Goal: Book appointment/travel/reservation

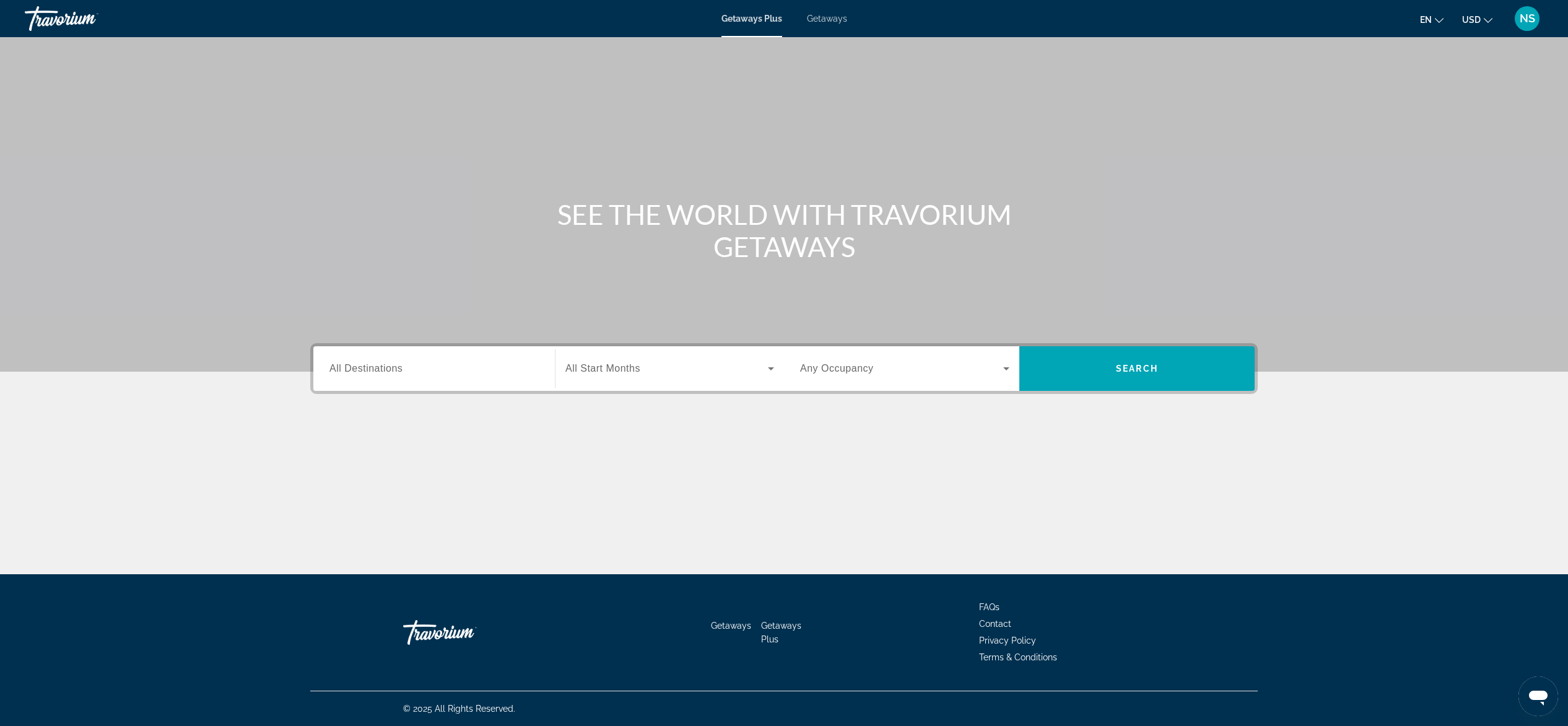
click at [746, 22] on span "Getaways Plus" at bounding box center [752, 19] width 61 height 10
click at [391, 376] on div "Search widget" at bounding box center [434, 368] width 209 height 35
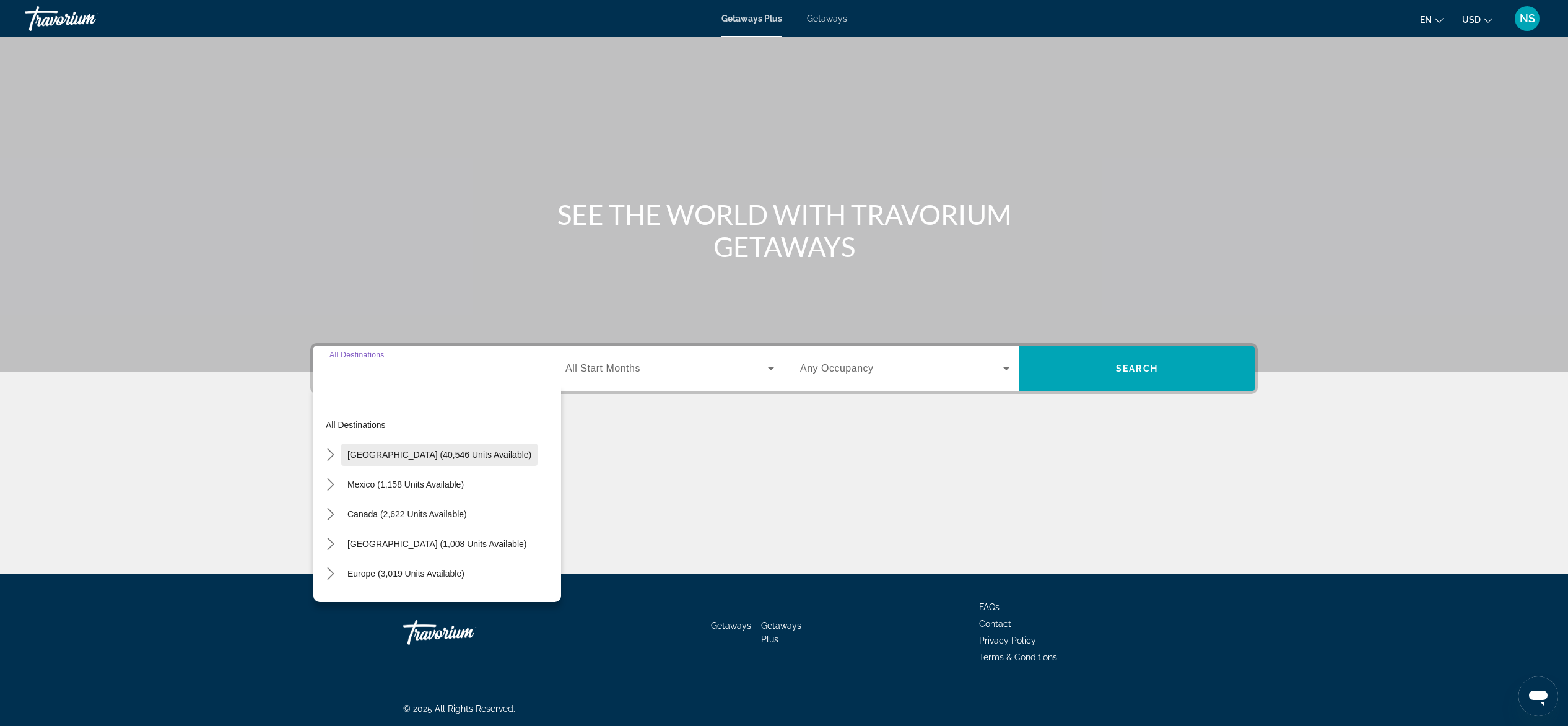
click at [404, 457] on span "[GEOGRAPHIC_DATA] (40,546 units available)" at bounding box center [439, 455] width 184 height 10
type input "**********"
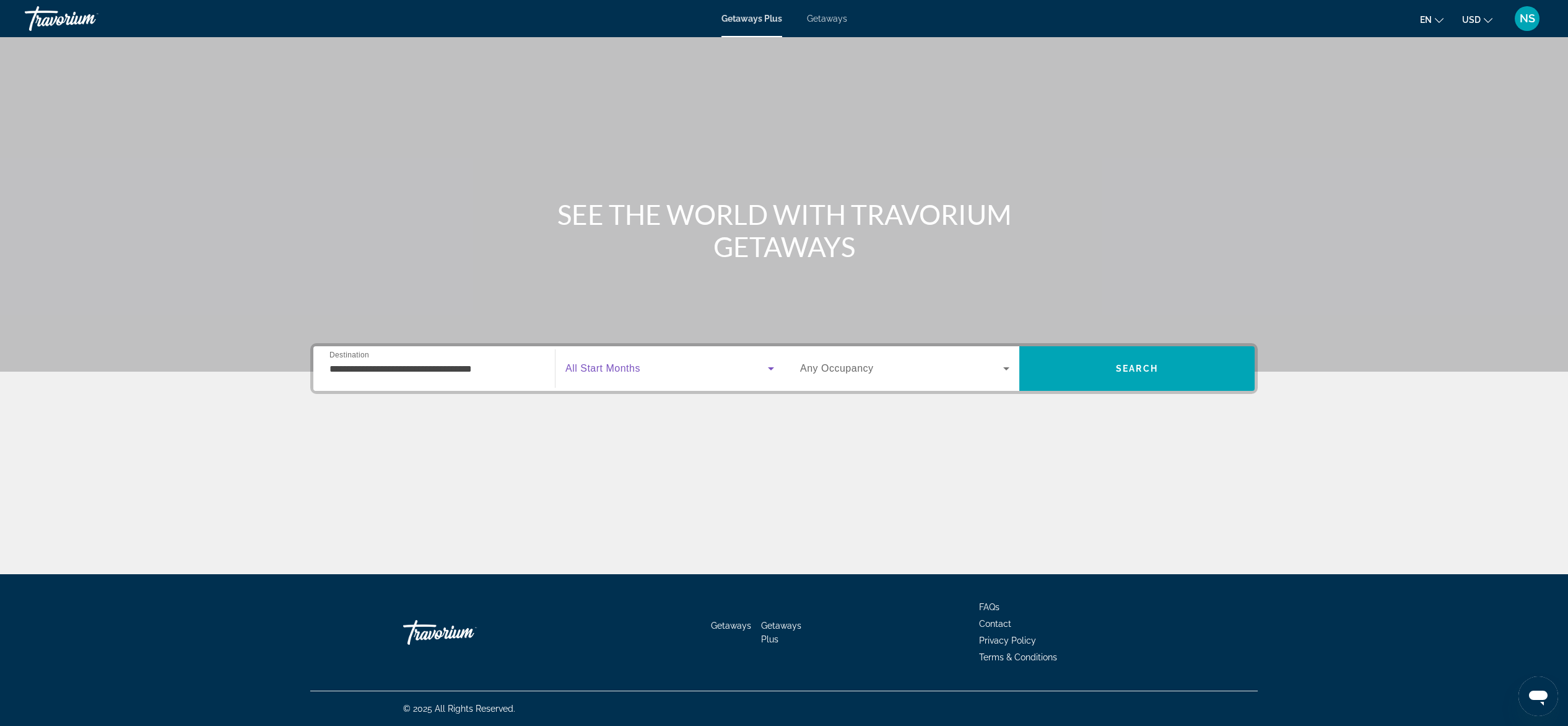
click at [680, 373] on span "Search widget" at bounding box center [666, 368] width 203 height 15
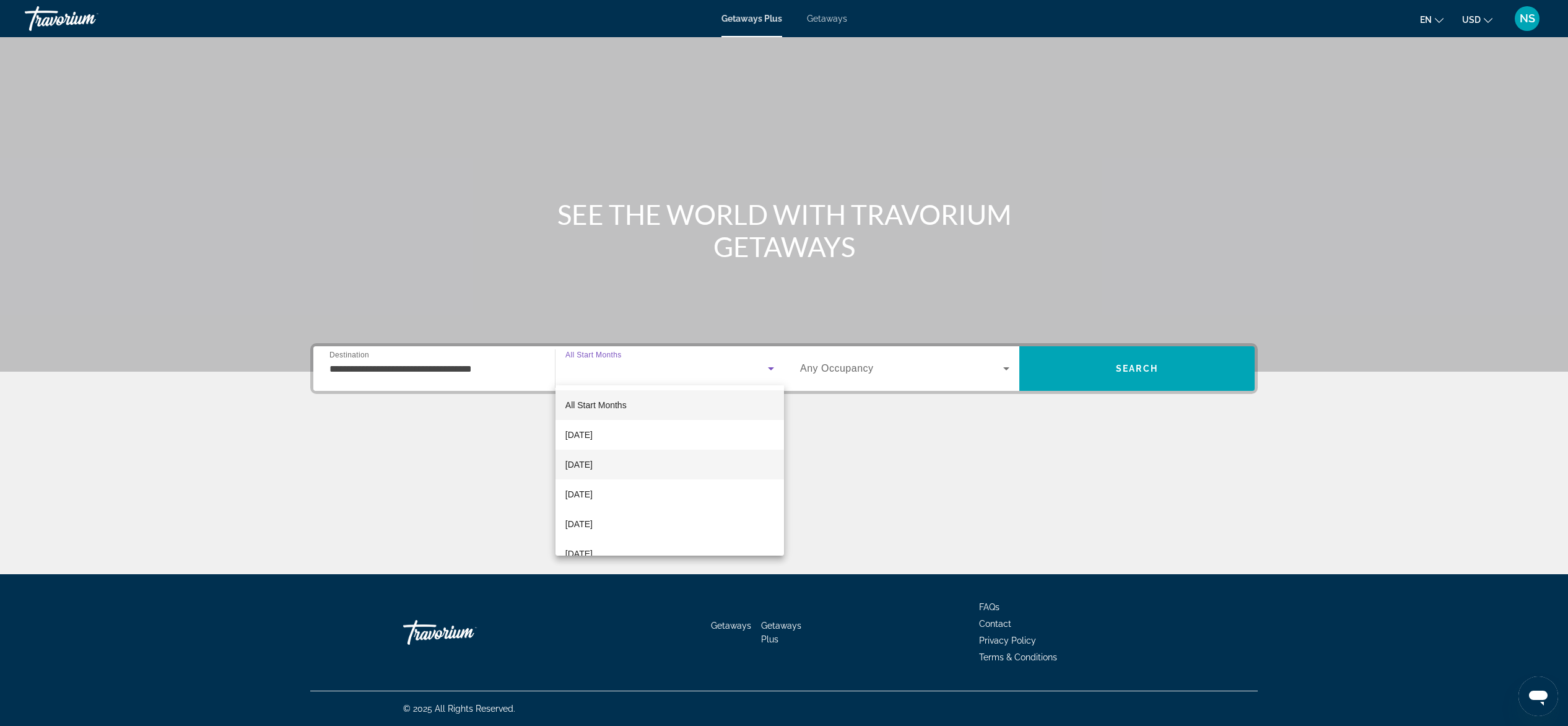
click at [593, 460] on span "[DATE]" at bounding box center [579, 464] width 27 height 15
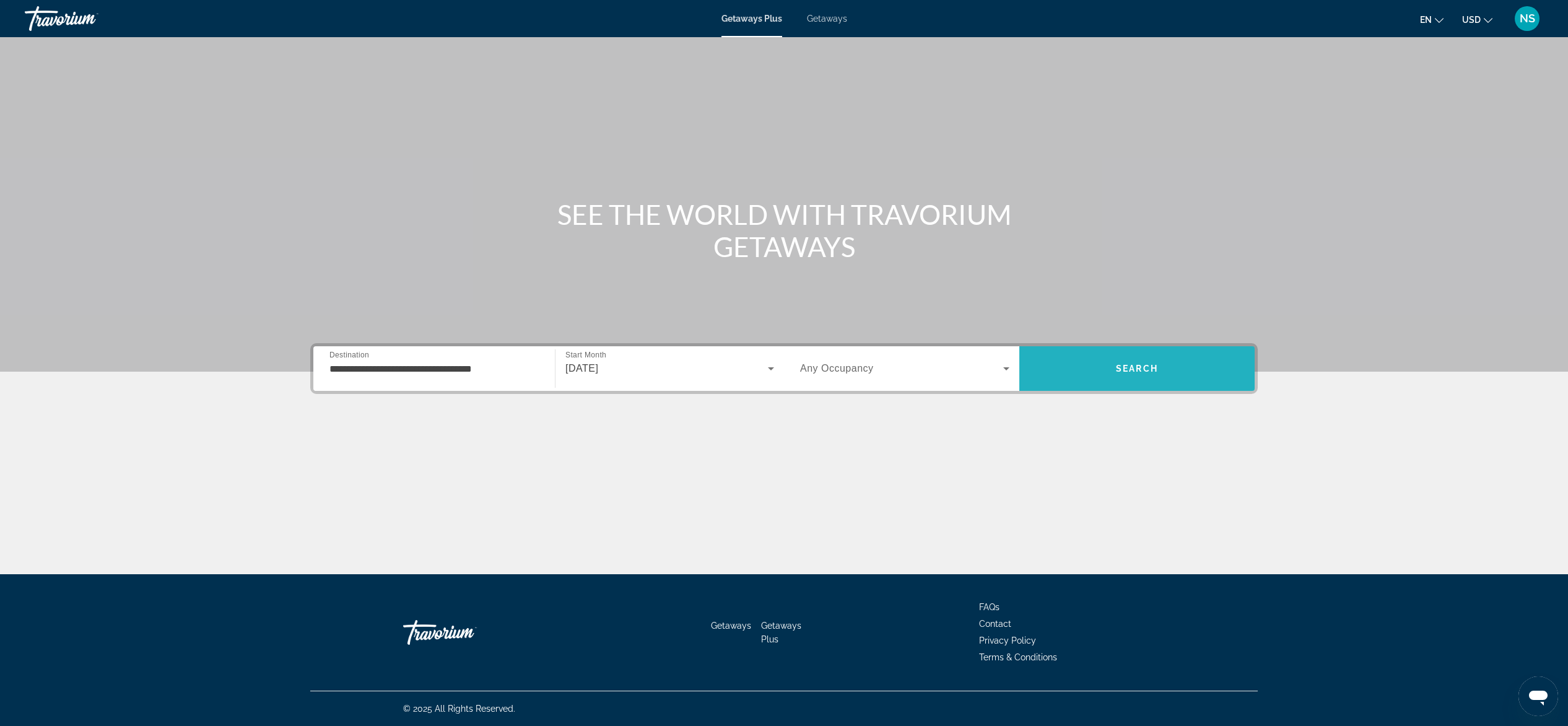
click at [1153, 379] on span "Search" at bounding box center [1137, 368] width 235 height 30
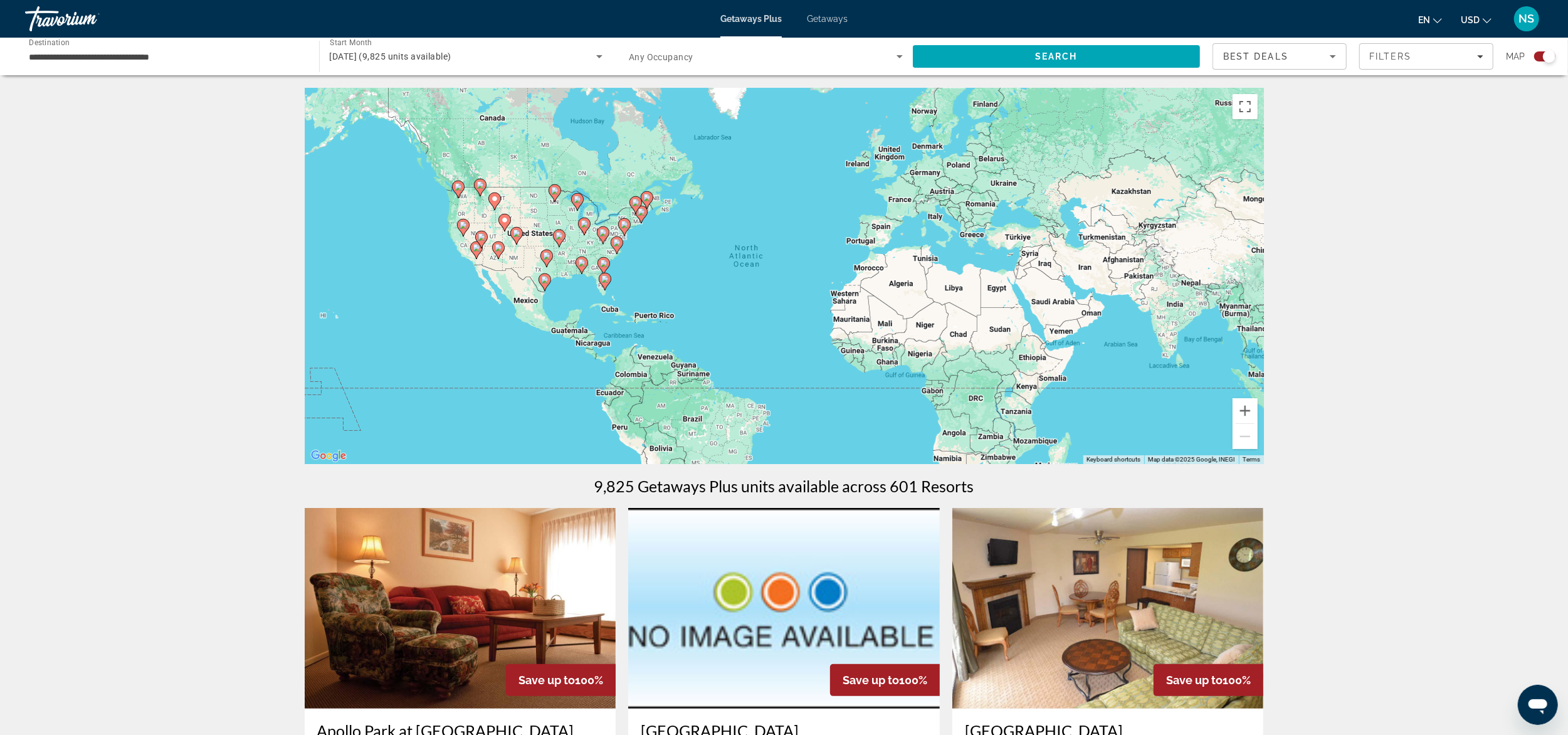
click at [603, 280] on image "Main content" at bounding box center [605, 279] width 7 height 7
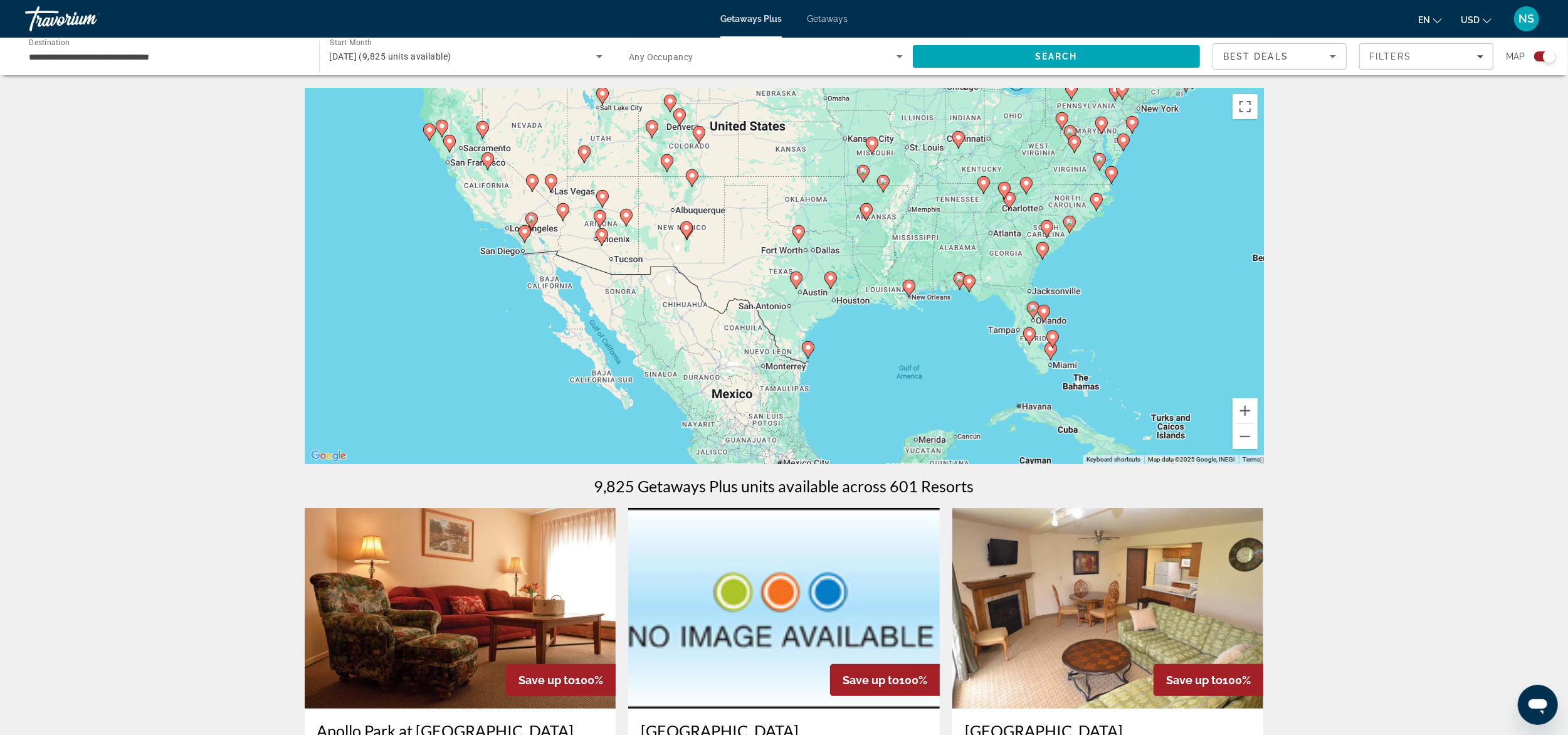
drag, startPoint x: 590, startPoint y: 268, endPoint x: 859, endPoint y: 353, distance: 282.1
click at [859, 353] on div "To activate drag with keyboard, press Alt + Enter. Once in keyboard drag state,…" at bounding box center [784, 276] width 959 height 377
click at [555, 182] on image "Main content" at bounding box center [551, 180] width 7 height 7
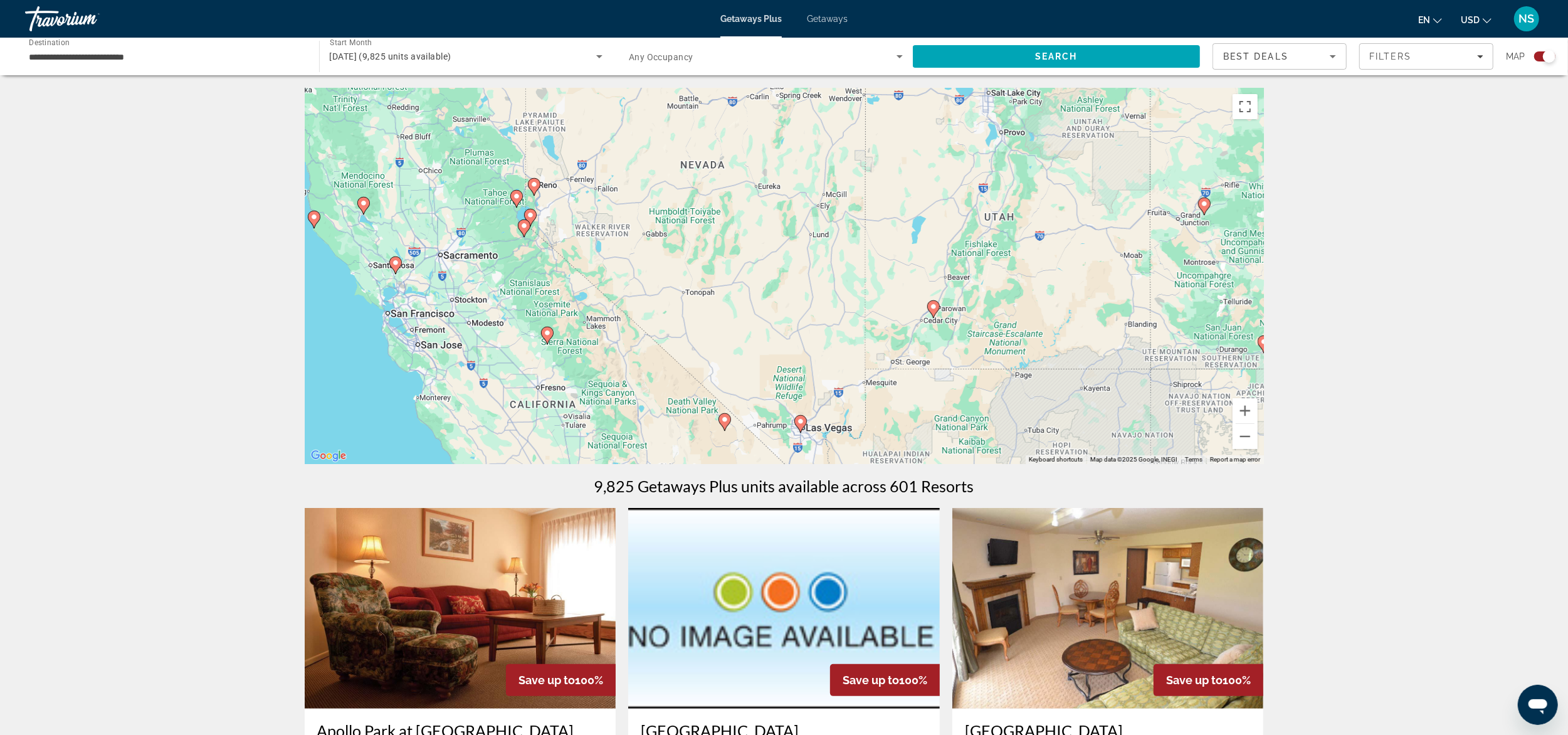
drag, startPoint x: 517, startPoint y: 250, endPoint x: 532, endPoint y: 409, distance: 159.7
click at [532, 409] on div "To activate drag with keyboard, press Alt + Enter. Once in keyboard drag state,…" at bounding box center [784, 276] width 959 height 377
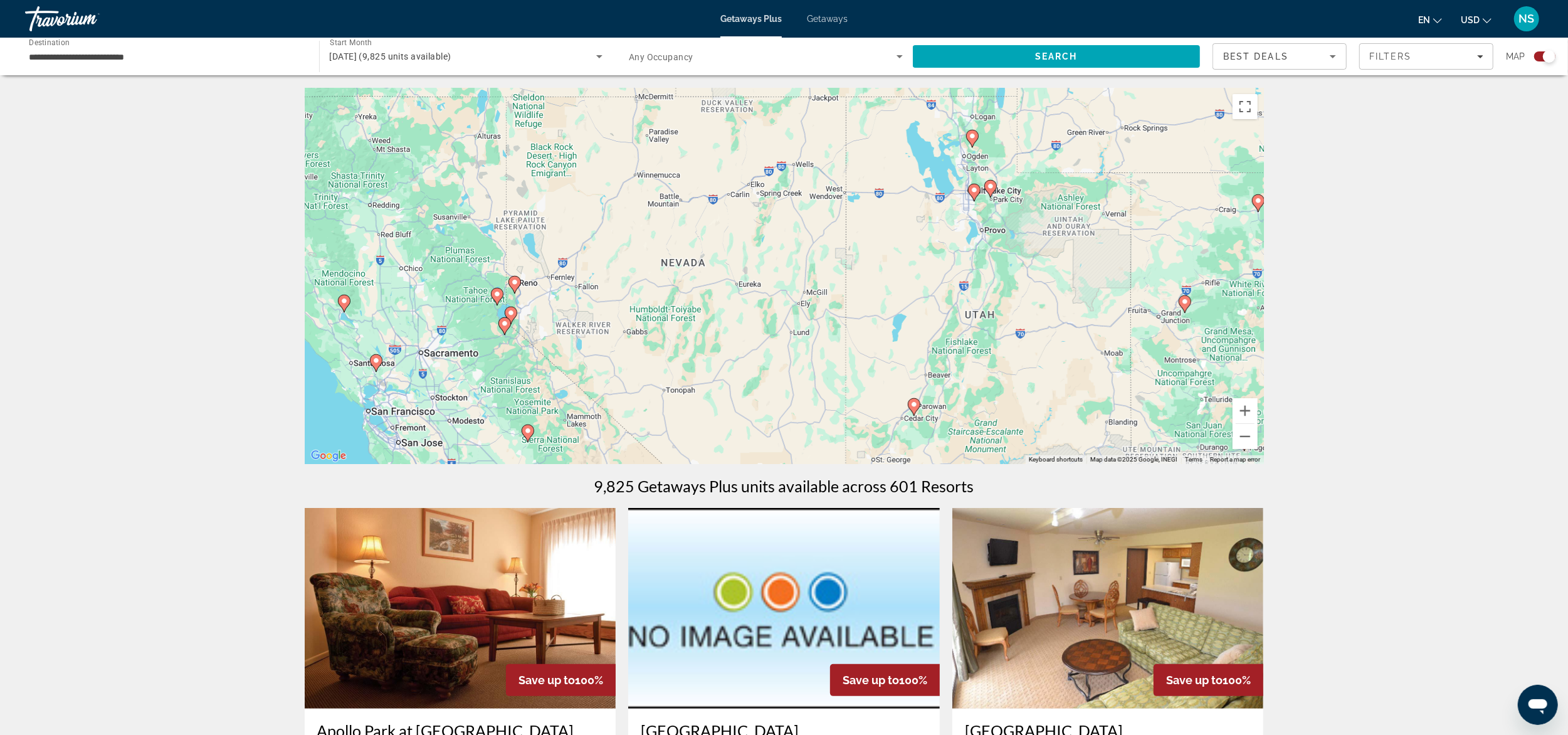
drag, startPoint x: 722, startPoint y: 241, endPoint x: 703, endPoint y: 340, distance: 100.8
click at [703, 340] on div "To activate drag with keyboard, press Alt + Enter. Once in keyboard drag state,…" at bounding box center [784, 276] width 959 height 377
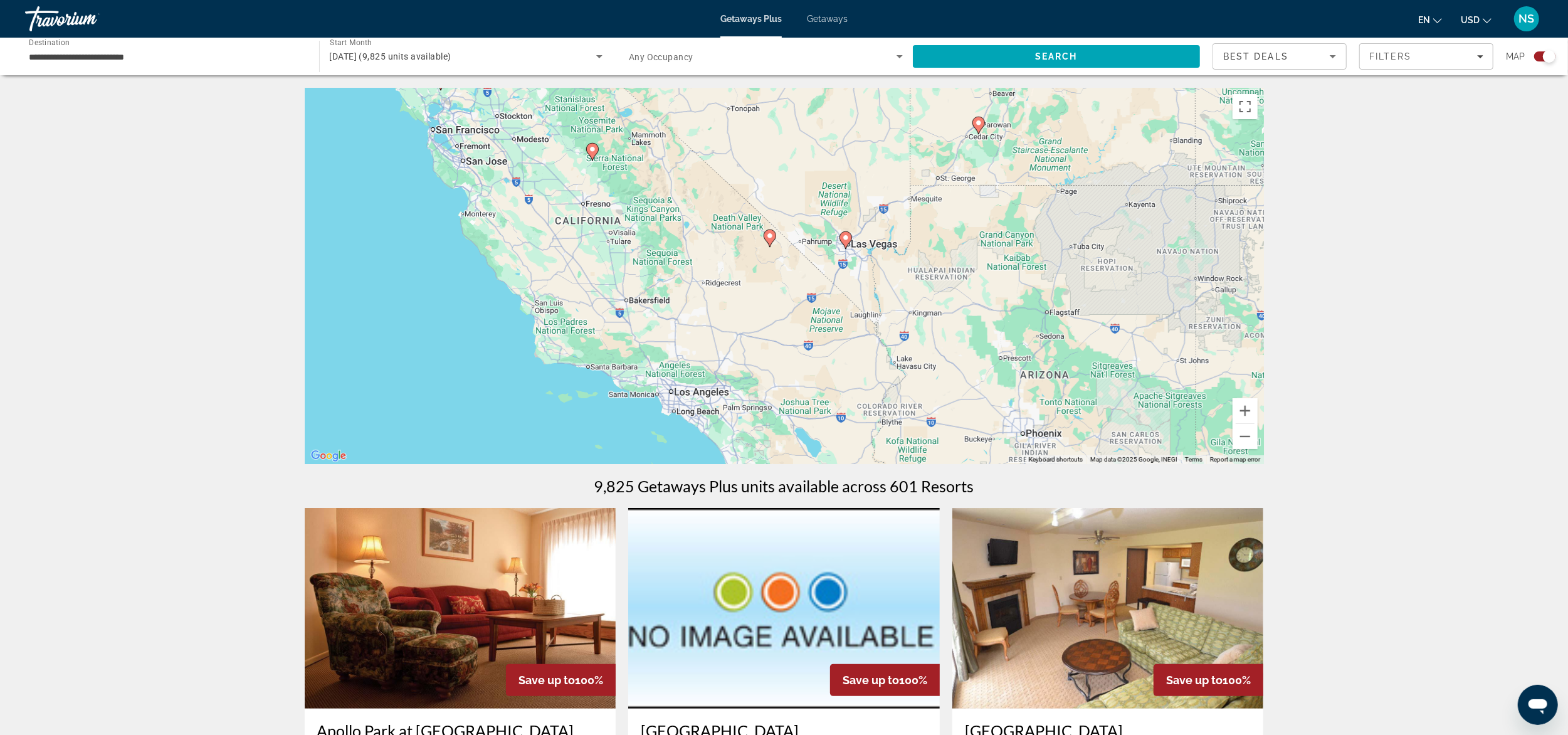
drag, startPoint x: 901, startPoint y: 265, endPoint x: 965, endPoint y: -18, distance: 290.1
click at [965, 0] on html "**********" at bounding box center [784, 367] width 1568 height 735
click at [843, 238] on image "Main content" at bounding box center [846, 237] width 7 height 7
type input "**********"
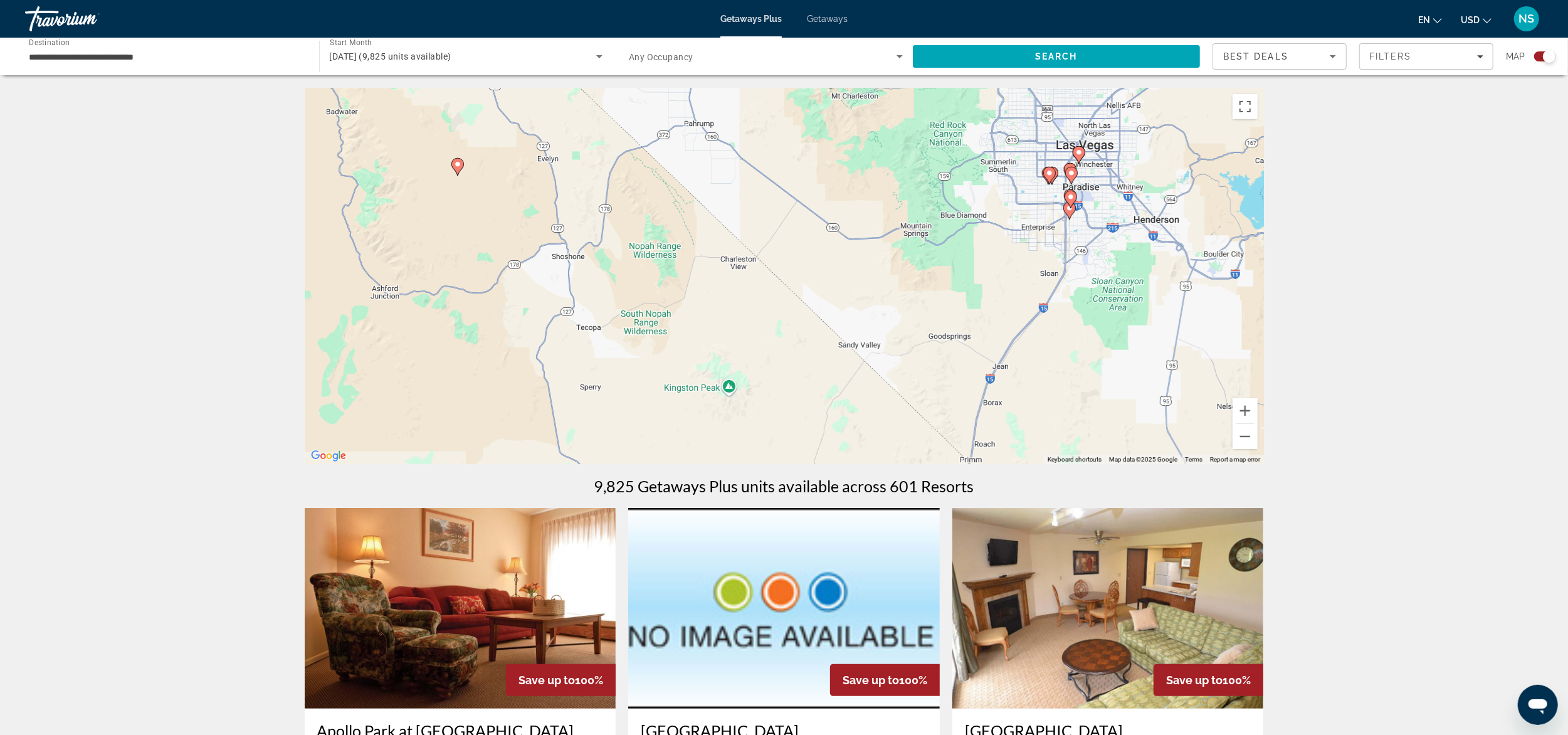
drag, startPoint x: 1099, startPoint y: 228, endPoint x: 888, endPoint y: 353, distance: 245.2
click at [888, 353] on div "To activate drag with keyboard, press Alt + Enter. Once in keyboard drag state,…" at bounding box center [784, 276] width 959 height 377
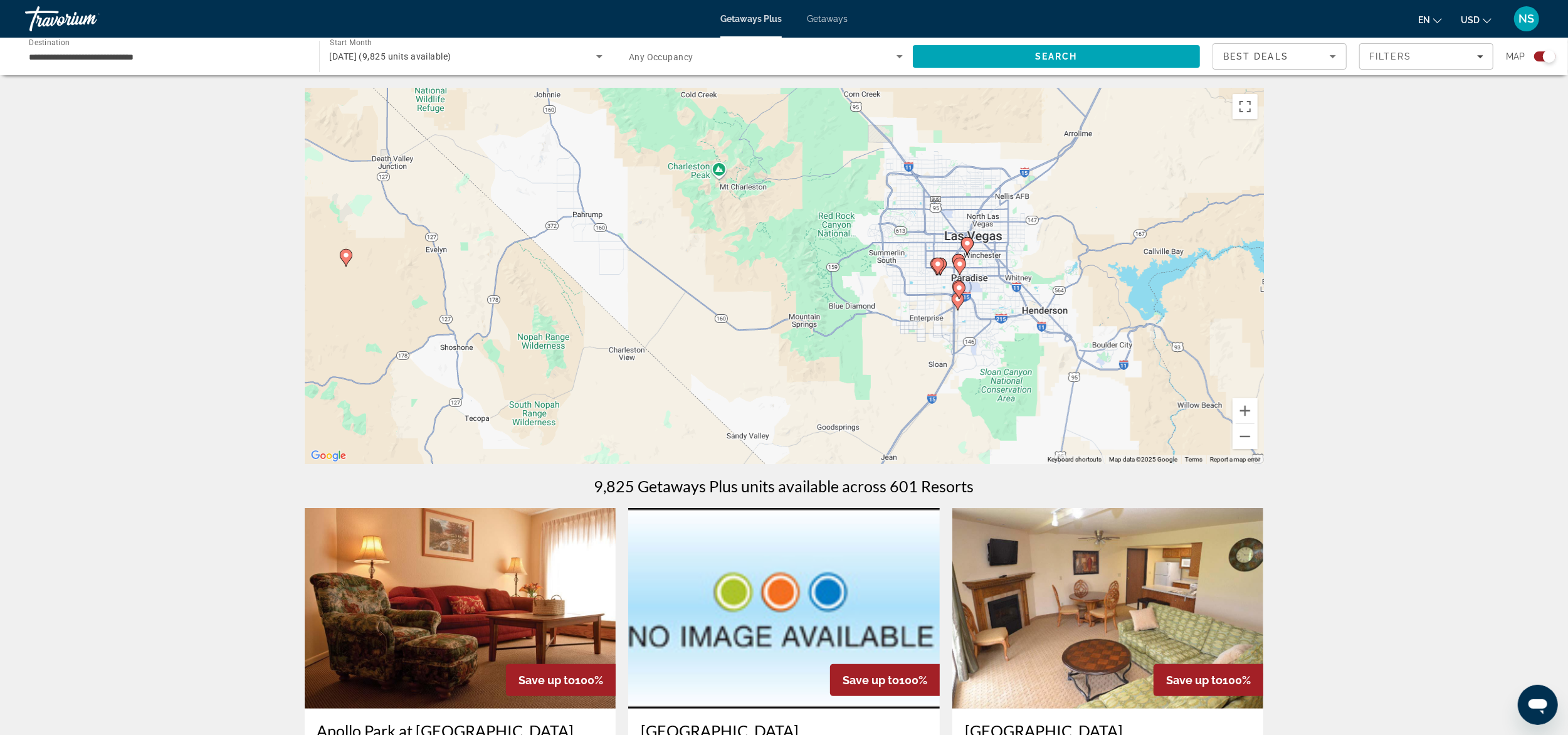
drag, startPoint x: 1113, startPoint y: 238, endPoint x: 995, endPoint y: 326, distance: 147.2
click at [995, 326] on div "To activate drag with keyboard, press Alt + Enter. Once in keyboard drag state,…" at bounding box center [784, 276] width 959 height 377
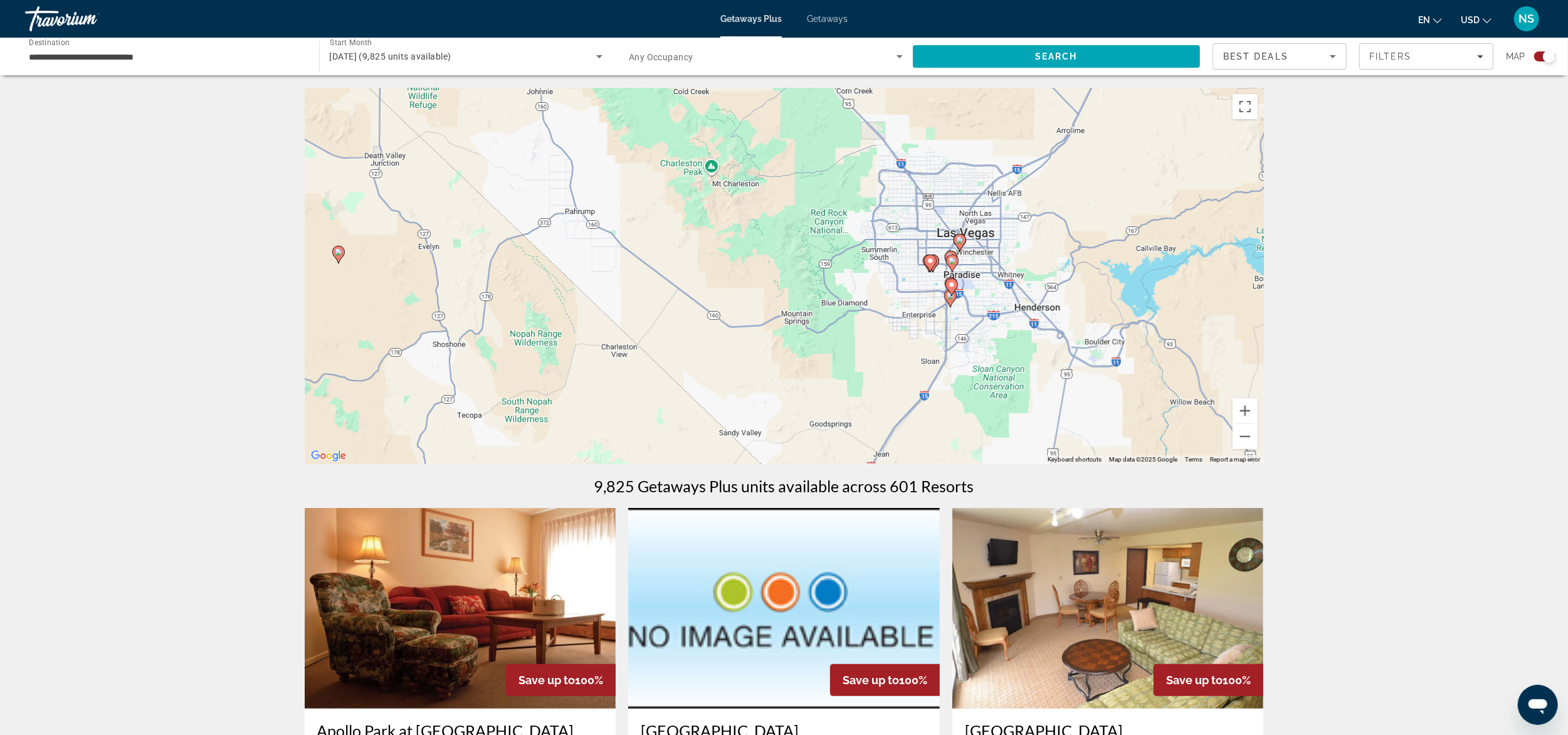
click at [995, 326] on div "To activate drag with keyboard, press Alt + Enter. Once in keyboard drag state,…" at bounding box center [784, 276] width 959 height 377
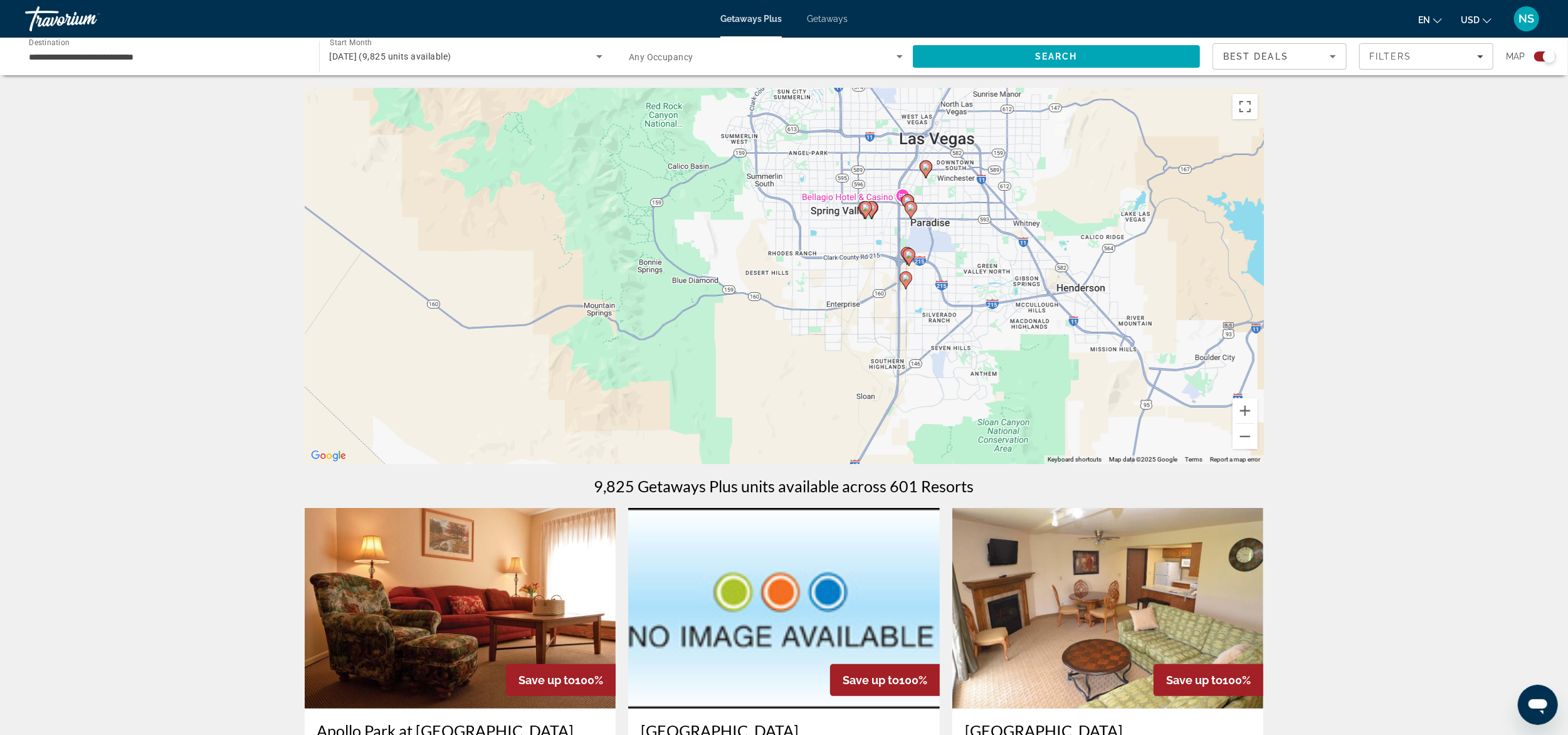
click at [995, 326] on div "To activate drag with keyboard, press Alt + Enter. Once in keyboard drag state,…" at bounding box center [784, 276] width 959 height 377
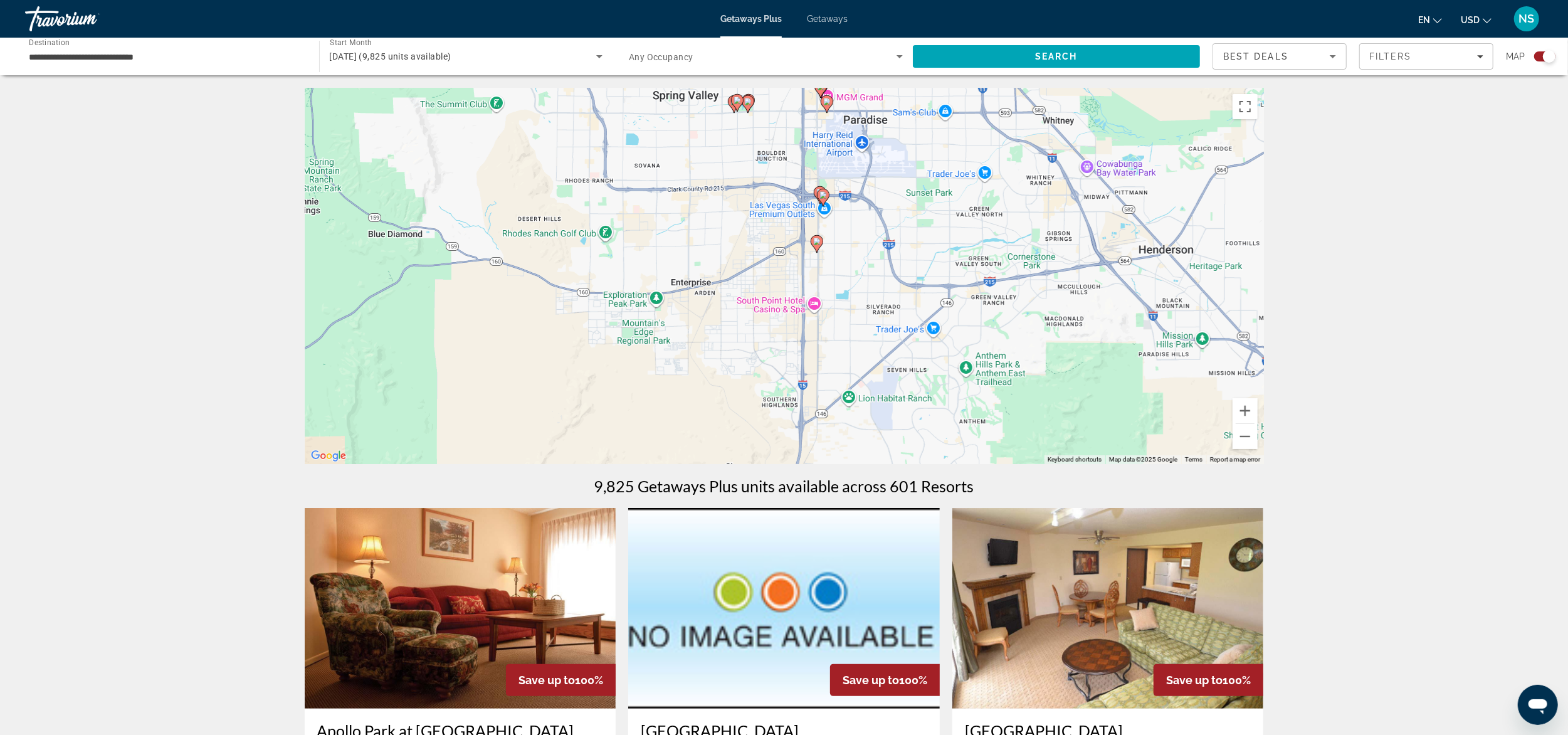
click at [819, 240] on image "Main content" at bounding box center [816, 242] width 7 height 7
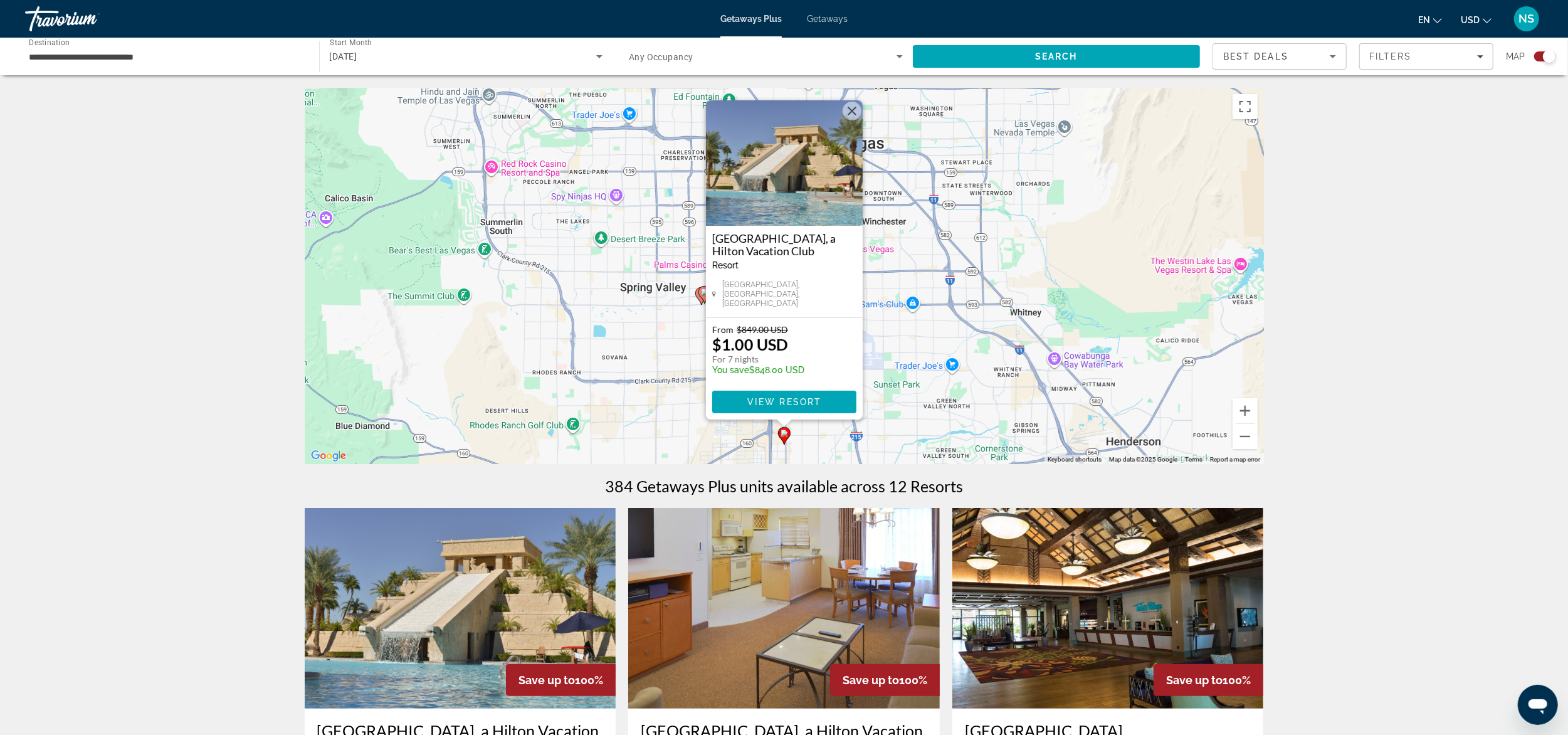
click at [851, 115] on button "Close" at bounding box center [852, 111] width 19 height 19
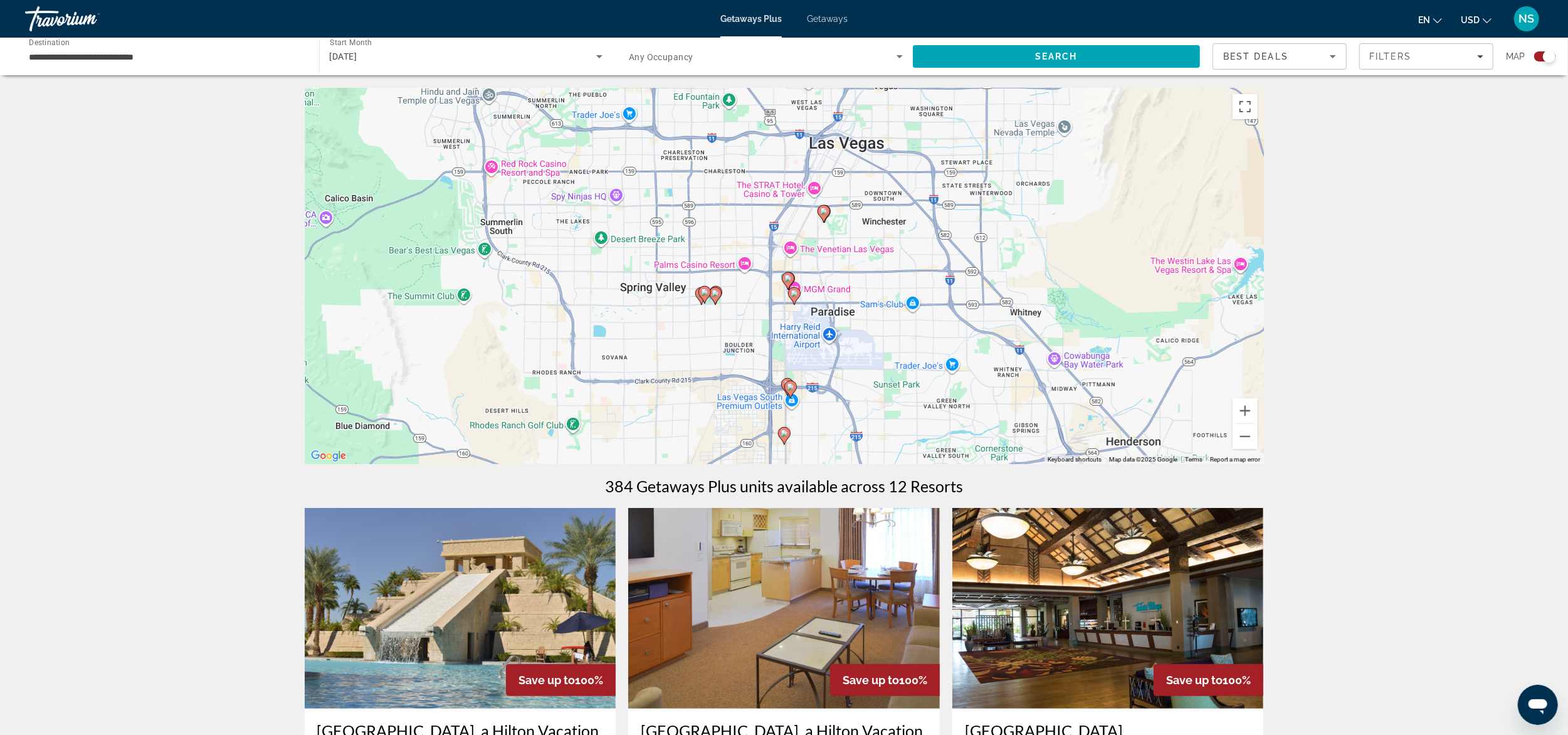
click at [795, 292] on image "Main content" at bounding box center [794, 293] width 7 height 7
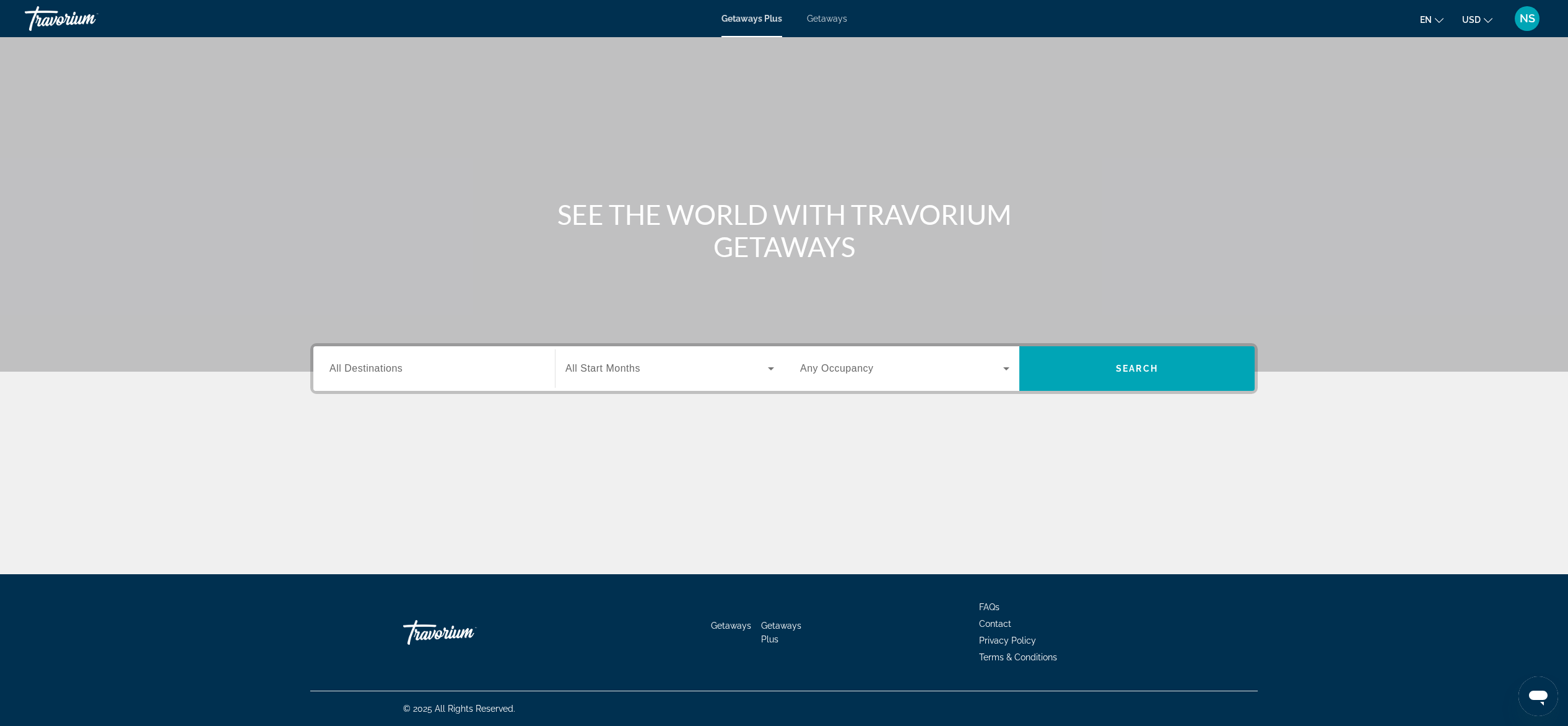
click at [488, 381] on div "Search widget" at bounding box center [434, 368] width 209 height 35
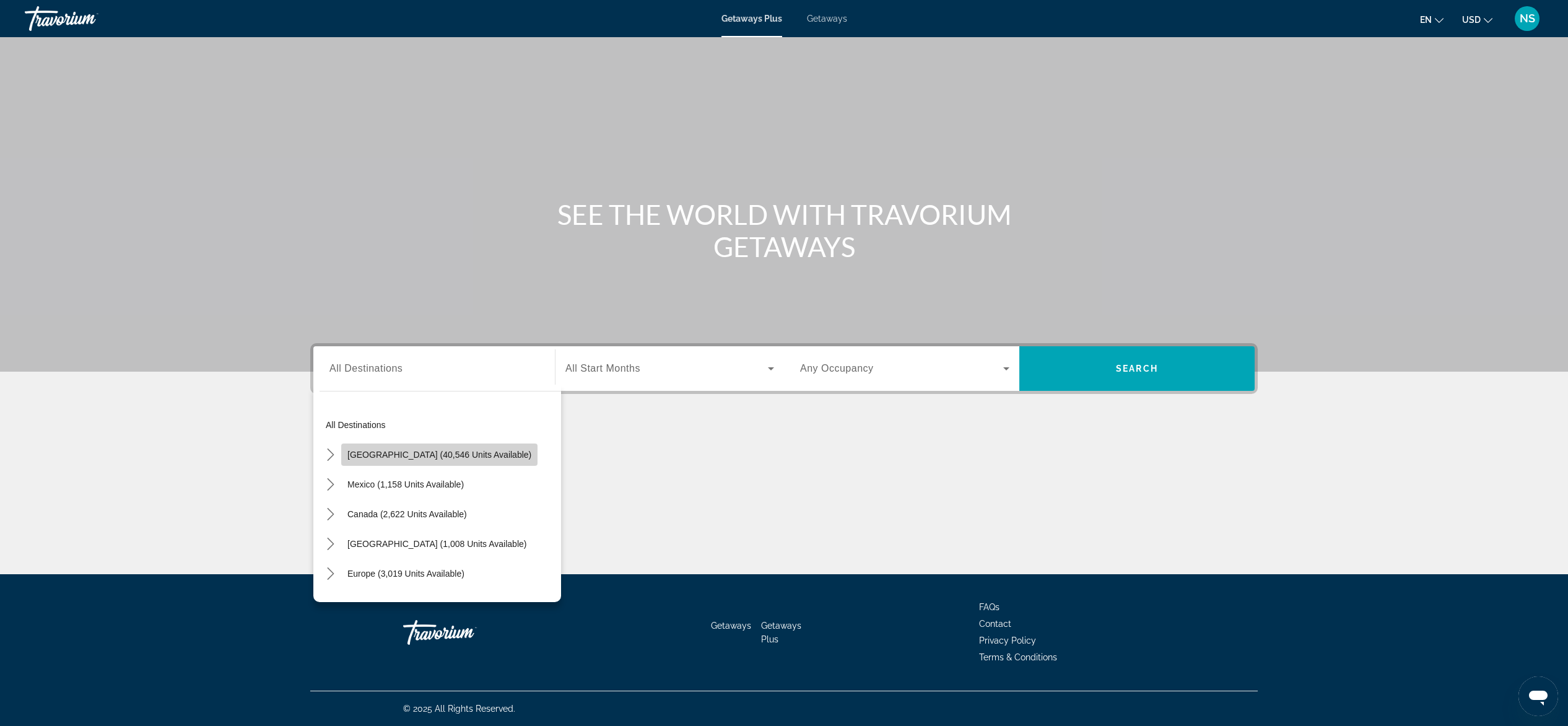
click at [449, 456] on span "[GEOGRAPHIC_DATA] (40,546 units available)" at bounding box center [439, 455] width 184 height 10
type input "**********"
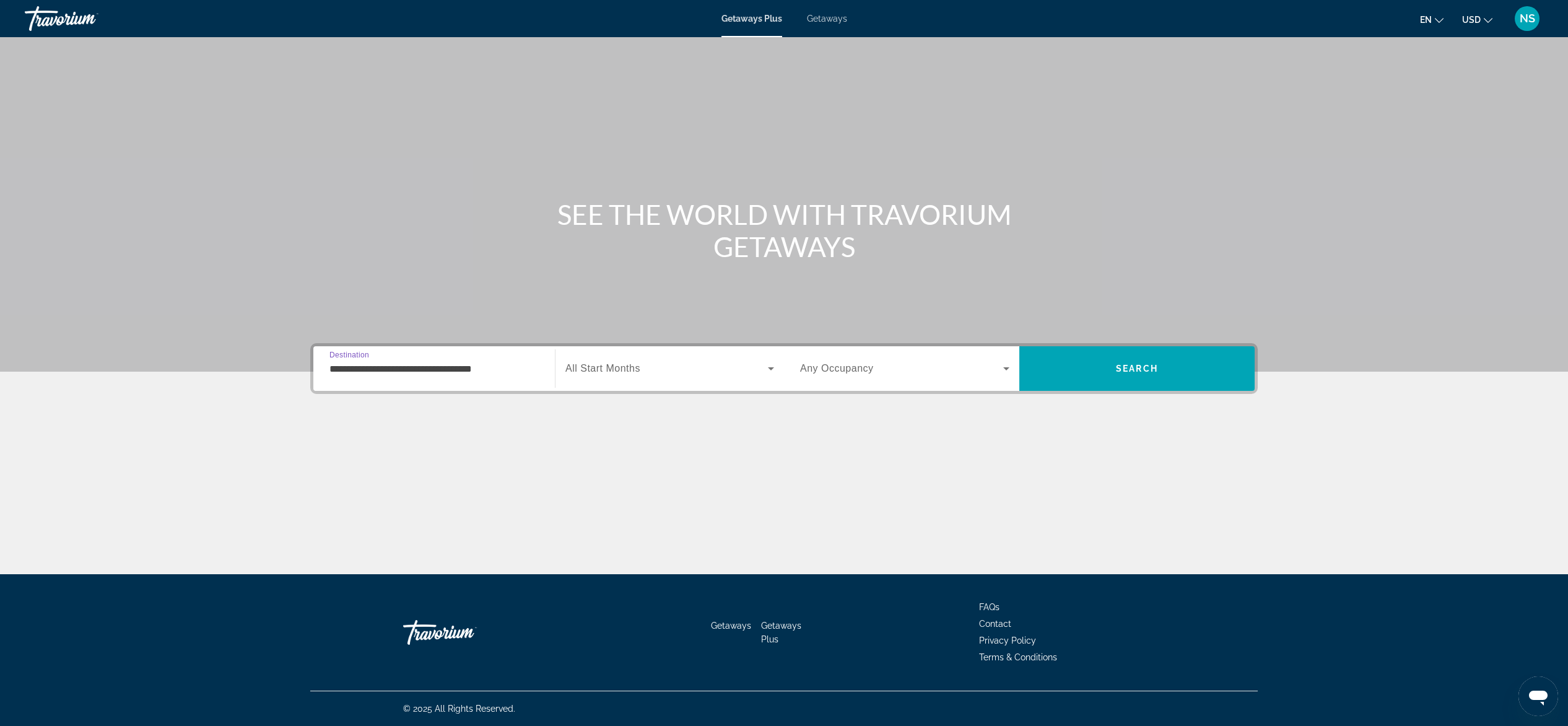
click at [640, 363] on span "Search widget" at bounding box center [666, 368] width 203 height 15
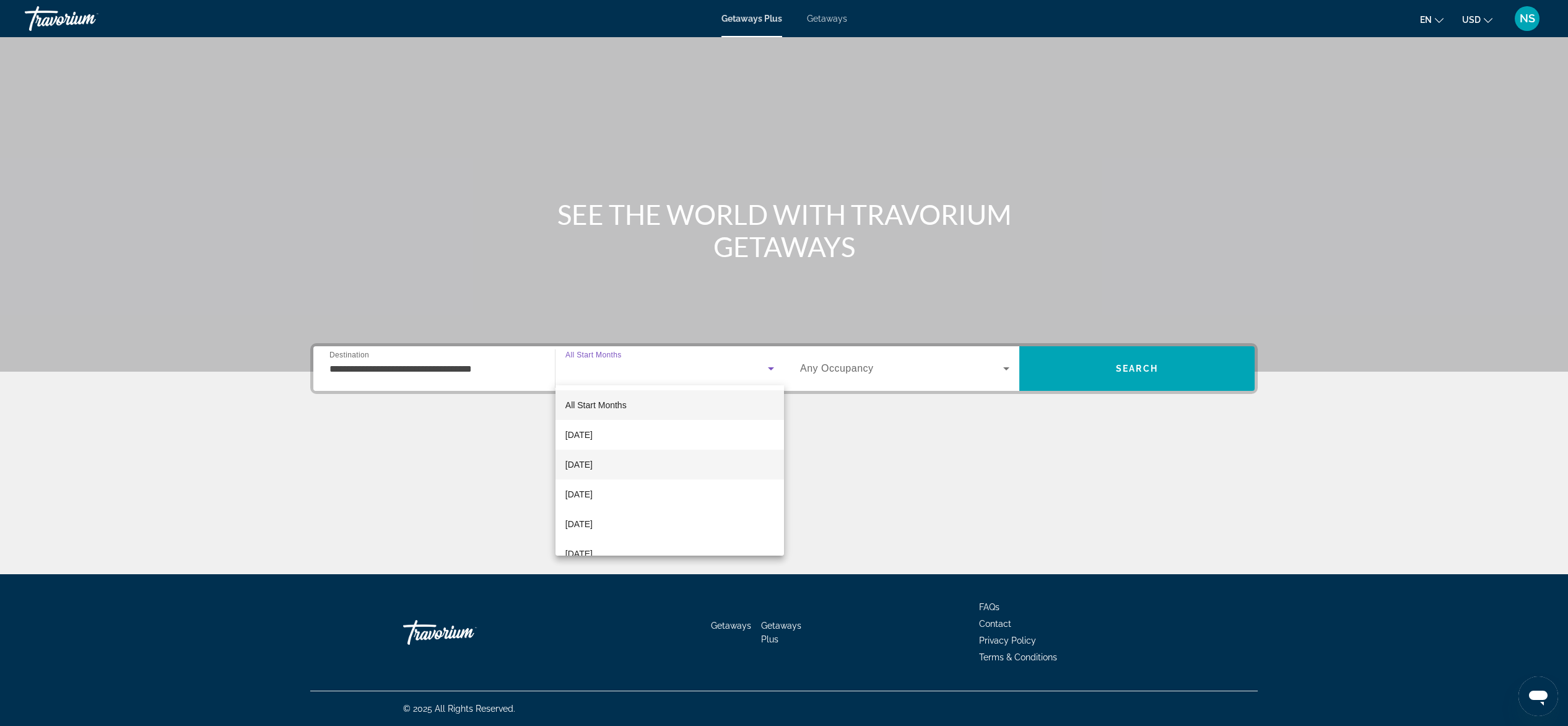
click at [593, 464] on span "[DATE]" at bounding box center [579, 464] width 27 height 15
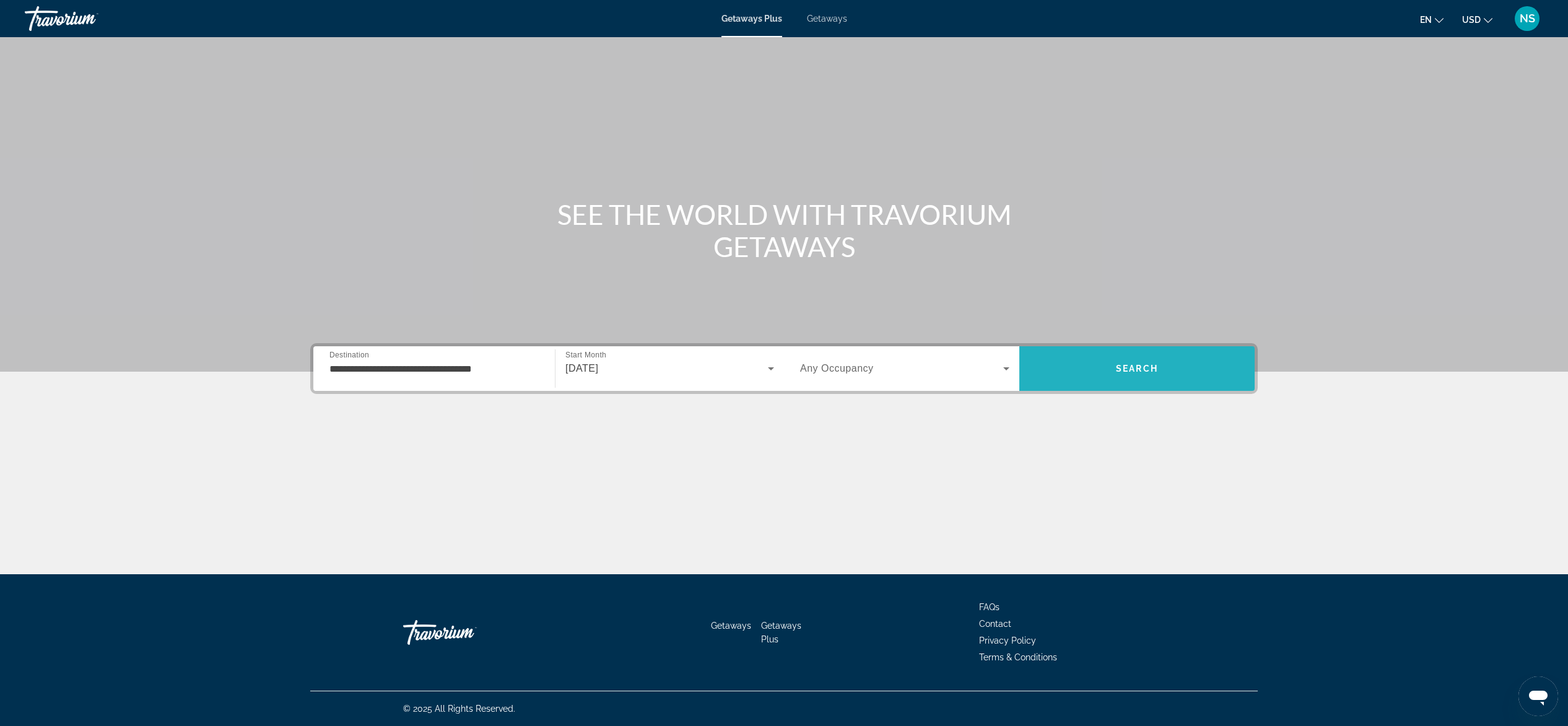
click at [1084, 376] on span "Search" at bounding box center [1137, 368] width 235 height 30
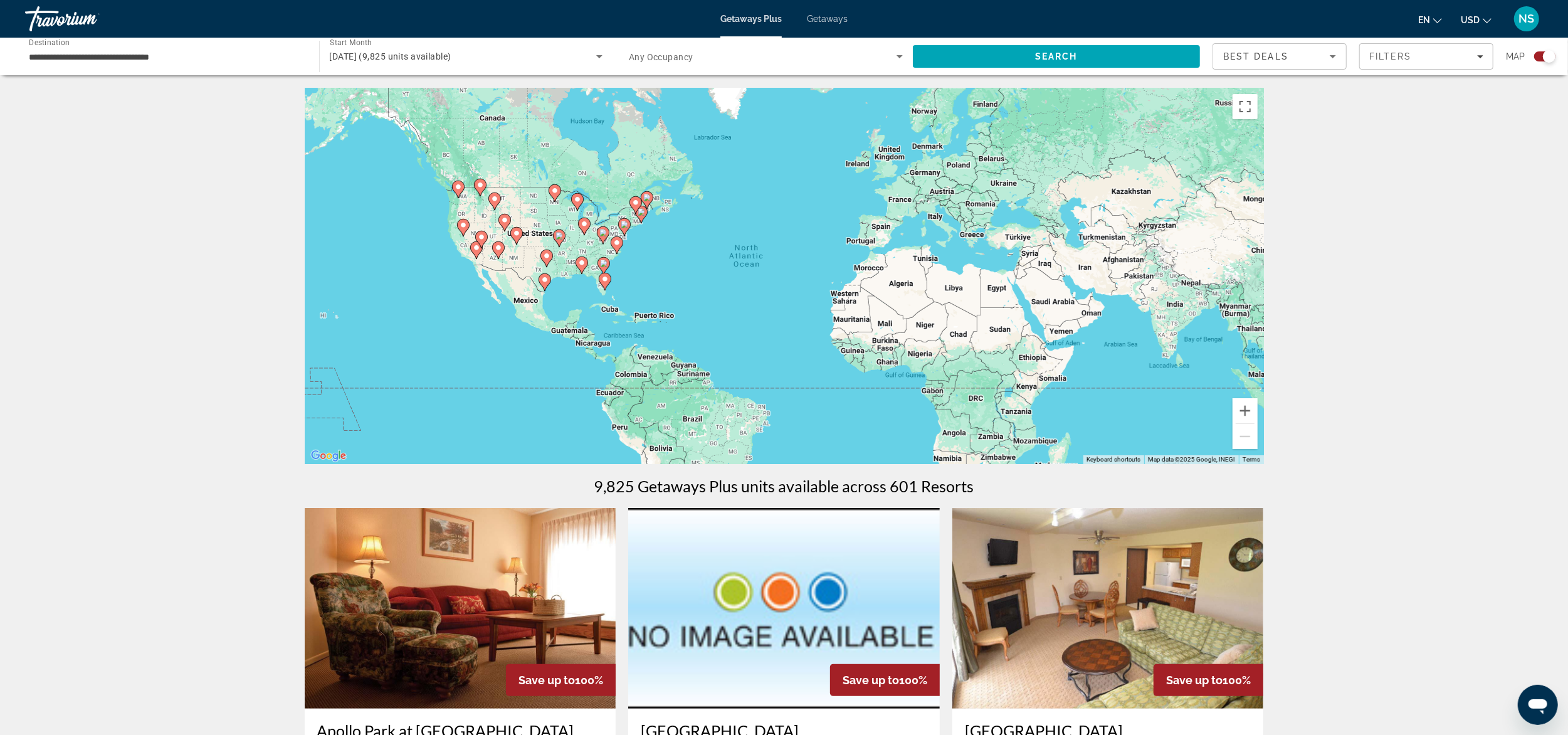
click at [459, 265] on div "To activate drag with keyboard, press Alt + Enter. Once in keyboard drag state,…" at bounding box center [784, 276] width 959 height 377
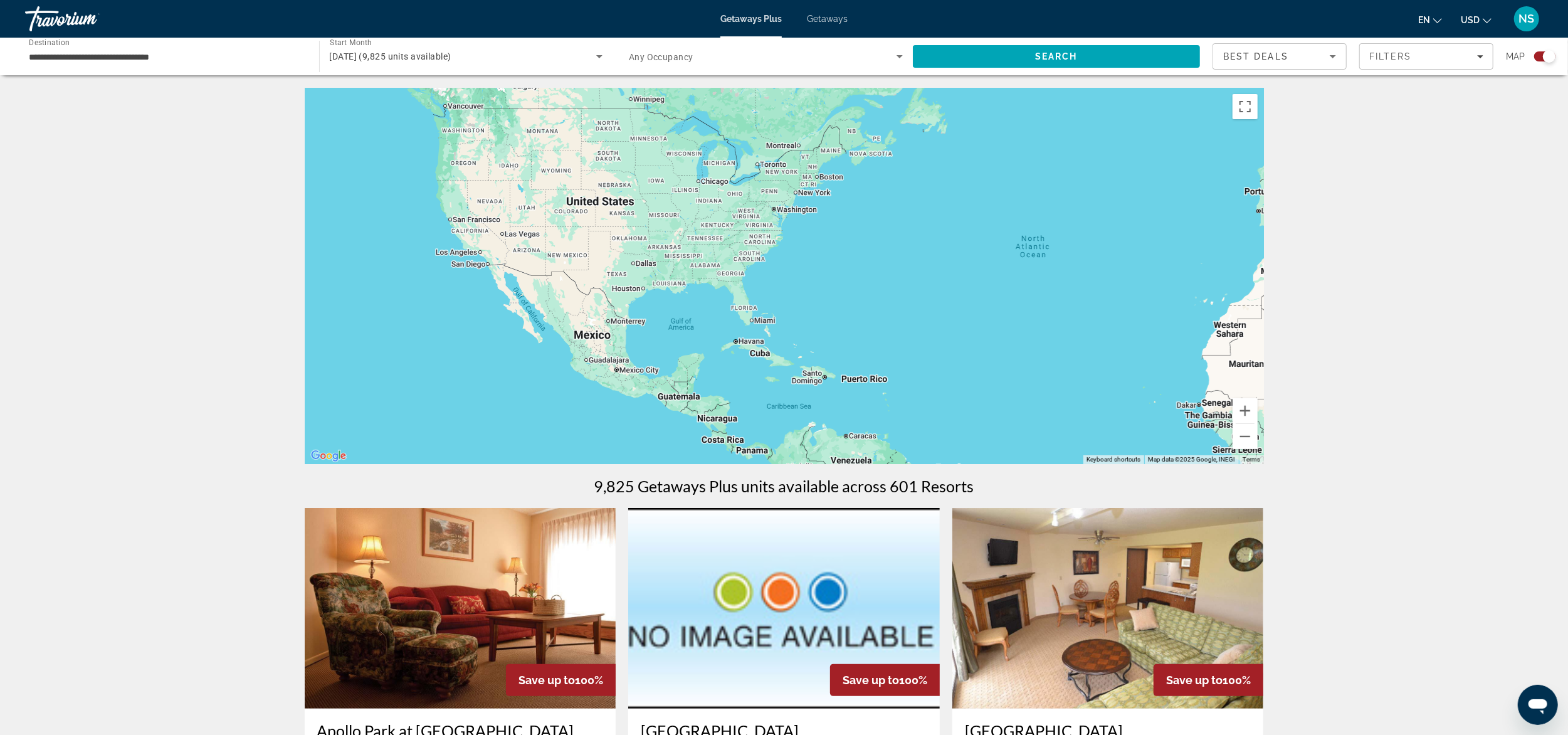
click at [459, 265] on div "To activate drag with keyboard, press Alt + Enter. Once in keyboard drag state,…" at bounding box center [784, 276] width 959 height 377
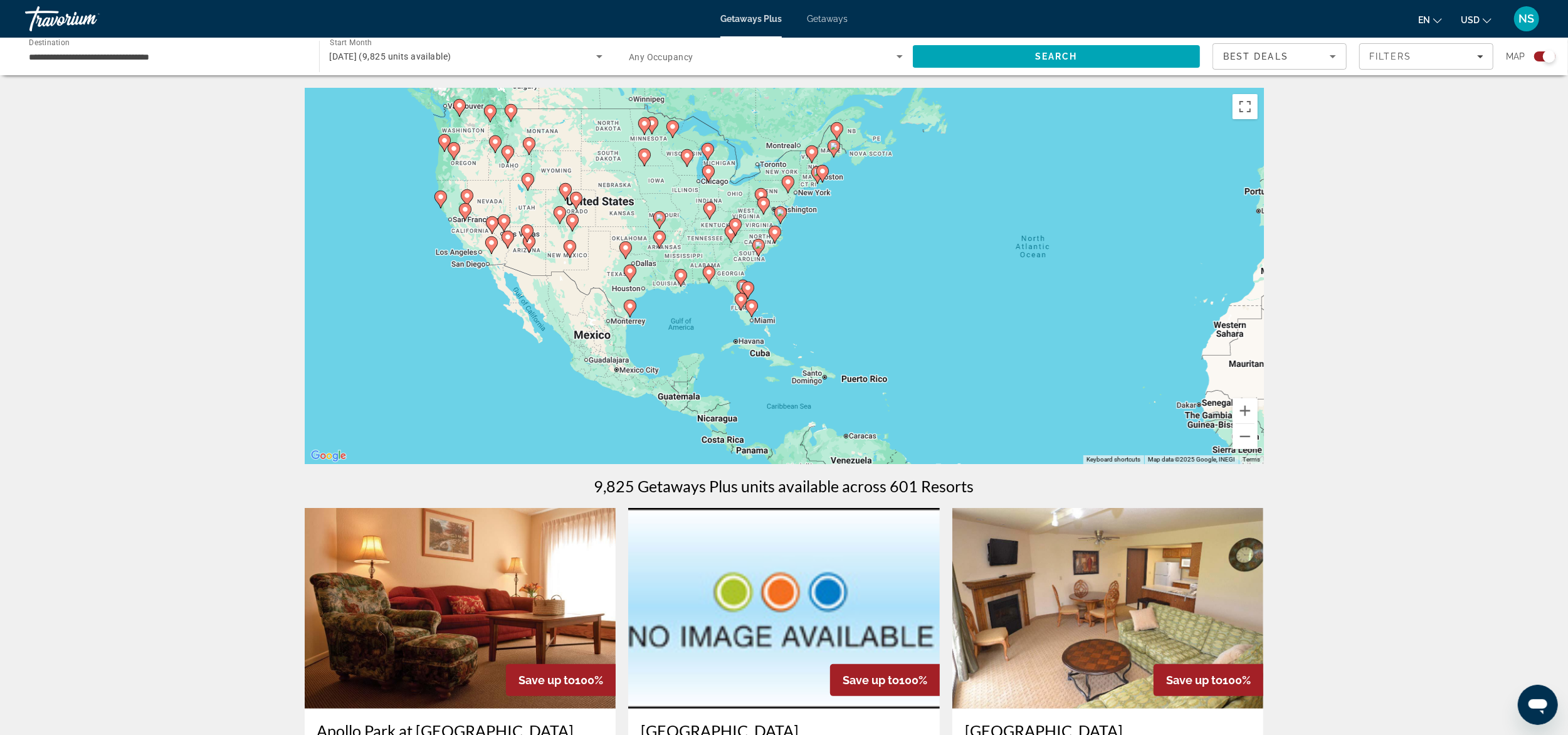
click at [459, 265] on div "To activate drag with keyboard, press Alt + Enter. Once in keyboard drag state,…" at bounding box center [784, 276] width 959 height 377
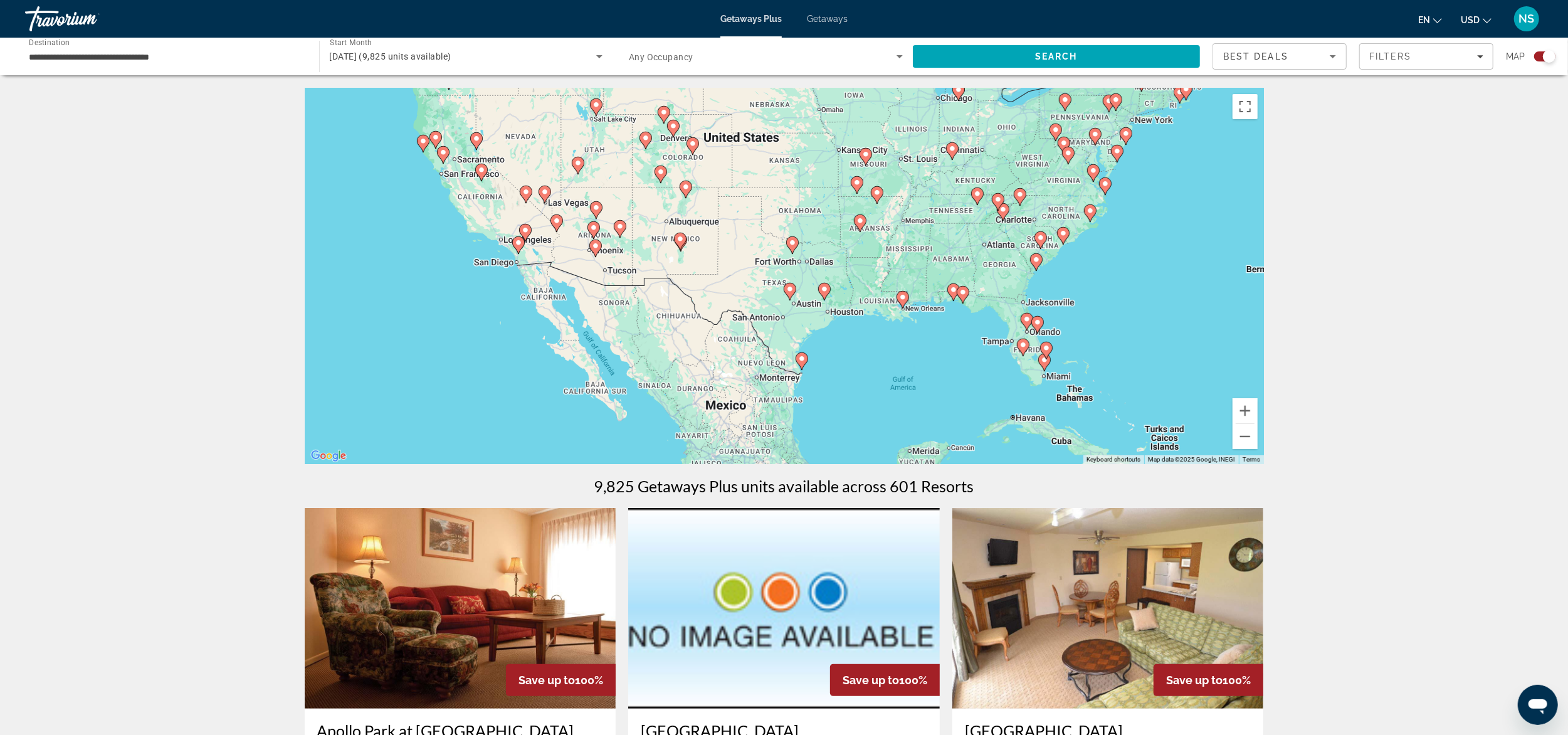
click at [459, 265] on div "To activate drag with keyboard, press Alt + Enter. Once in keyboard drag state,…" at bounding box center [784, 276] width 959 height 377
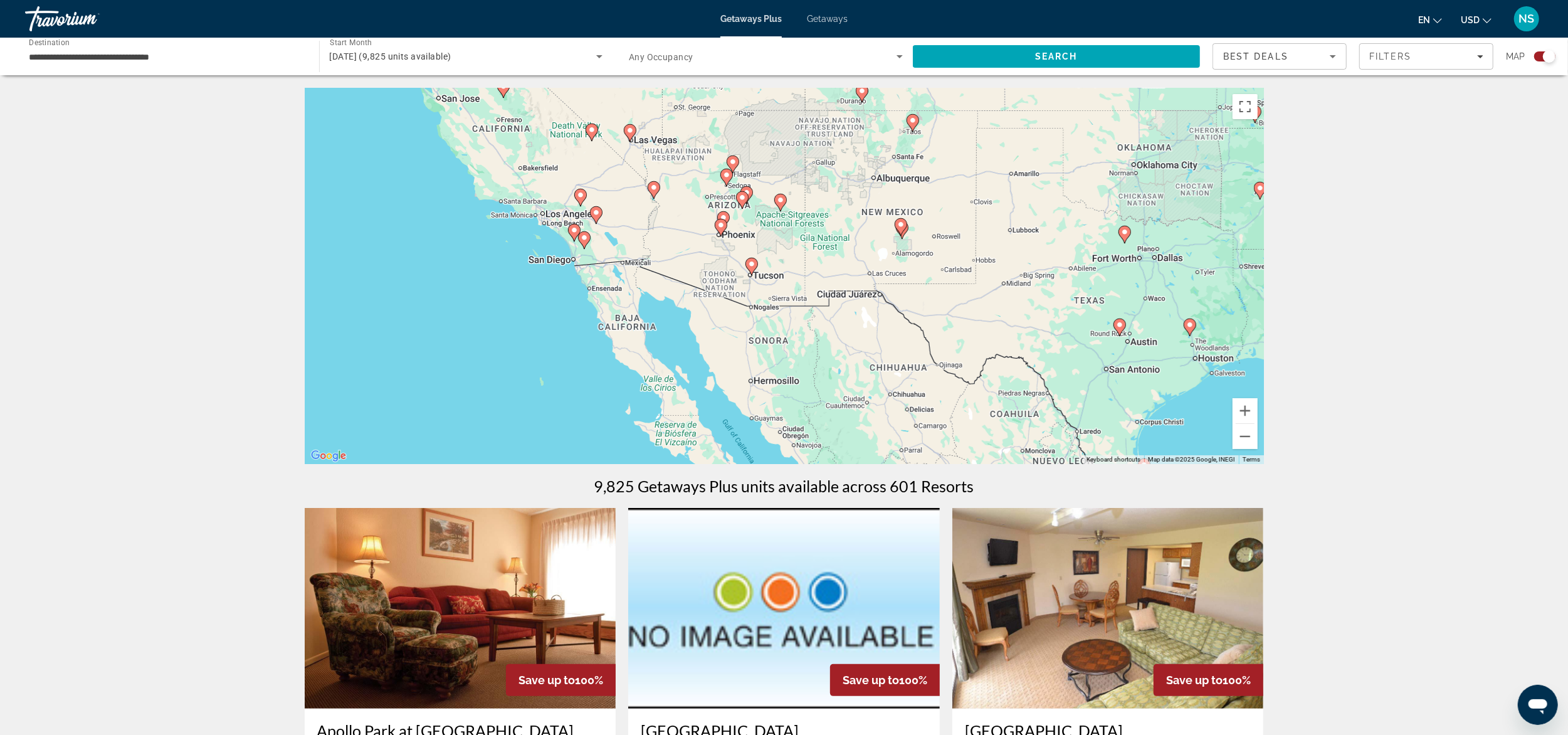
click at [459, 265] on div "To activate drag with keyboard, press Alt + Enter. Once in keyboard drag state,…" at bounding box center [784, 276] width 959 height 377
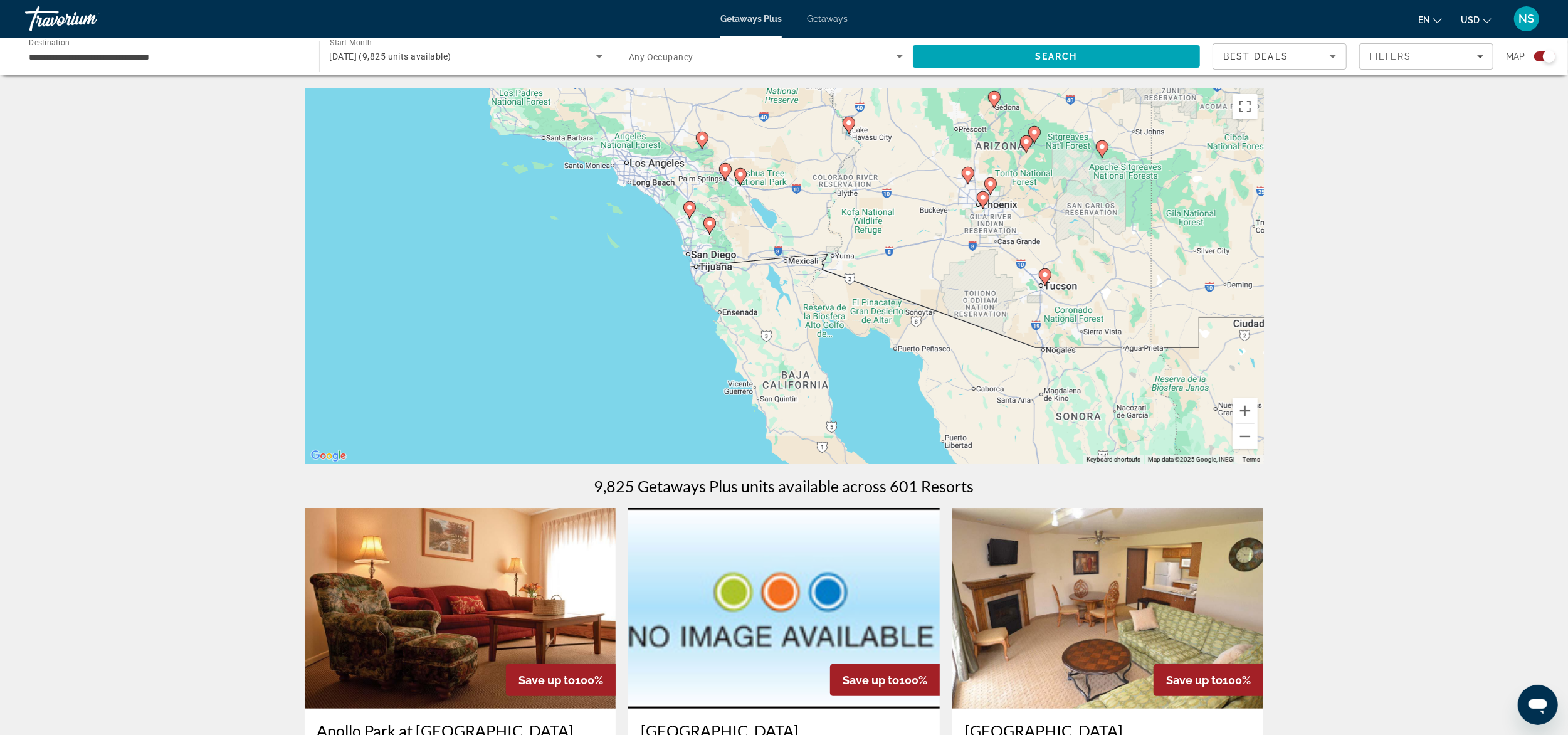
click at [703, 139] on image "Main content" at bounding box center [702, 138] width 7 height 7
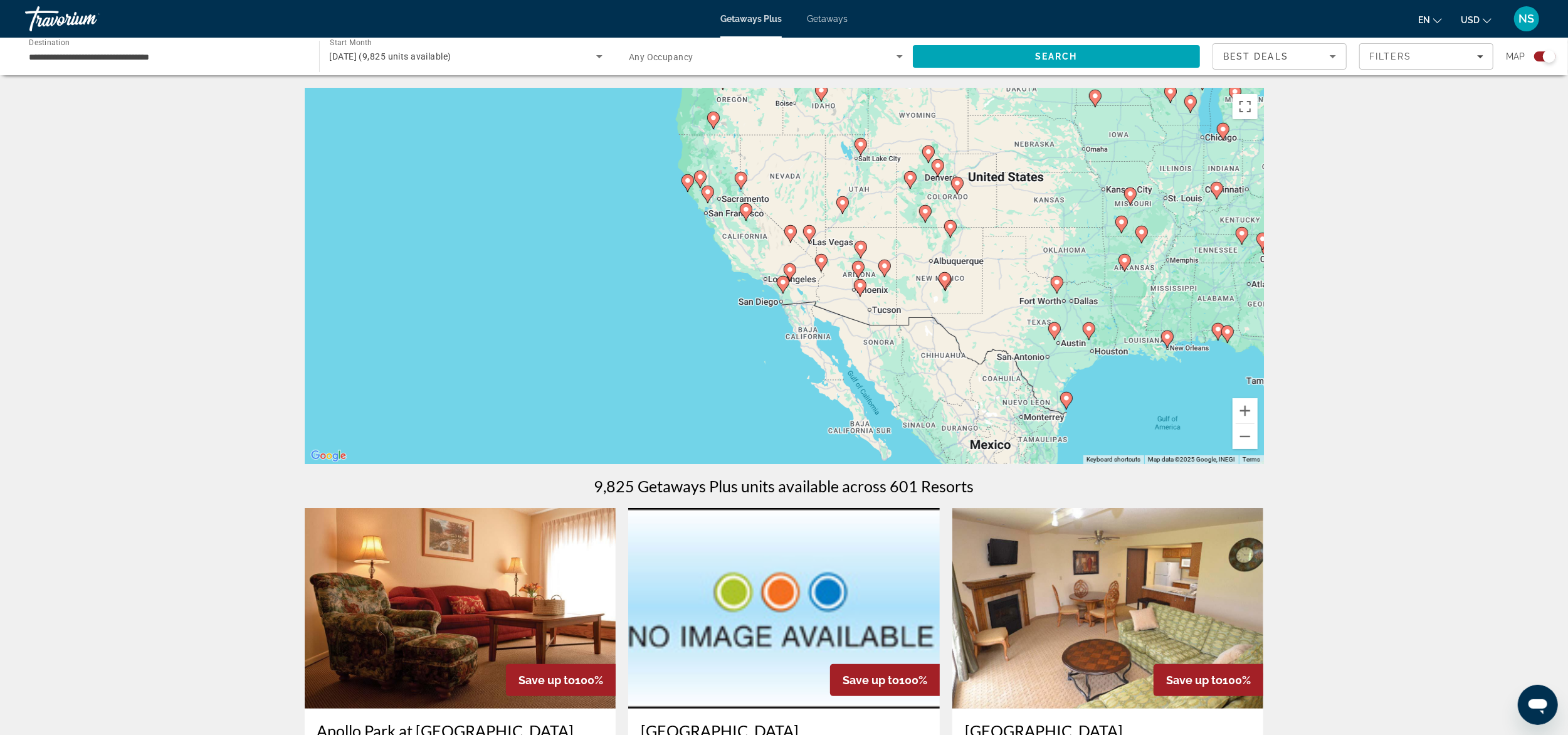
click at [670, 283] on div "To navigate, press the arrow keys. To activate drag with keyboard, press Alt + …" at bounding box center [784, 276] width 959 height 377
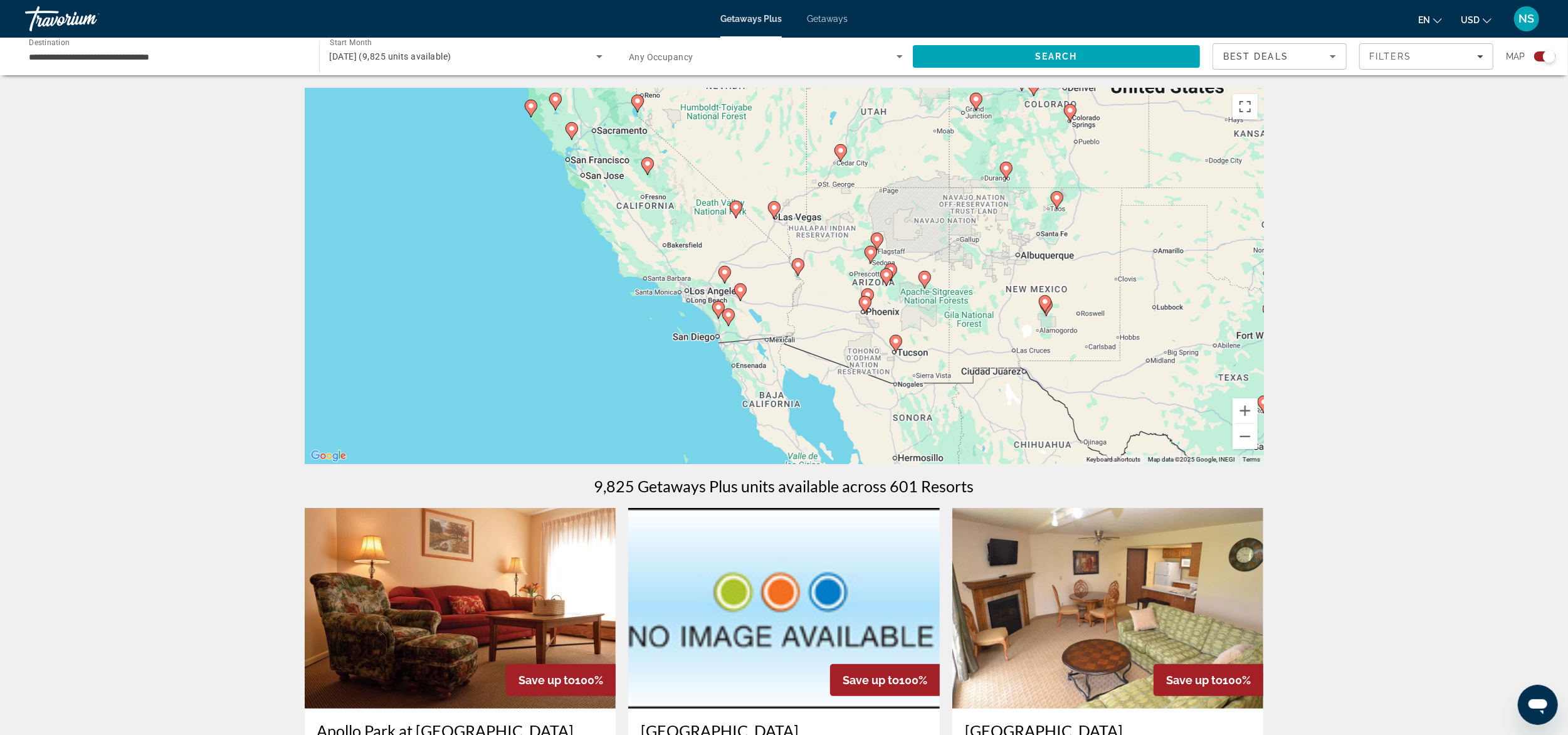
drag, startPoint x: 800, startPoint y: 336, endPoint x: 622, endPoint y: 351, distance: 178.6
click at [622, 351] on div "To navigate, press the arrow keys. To activate drag with keyboard, press Alt + …" at bounding box center [784, 276] width 959 height 377
click at [741, 290] on image "Main content" at bounding box center [741, 290] width 7 height 7
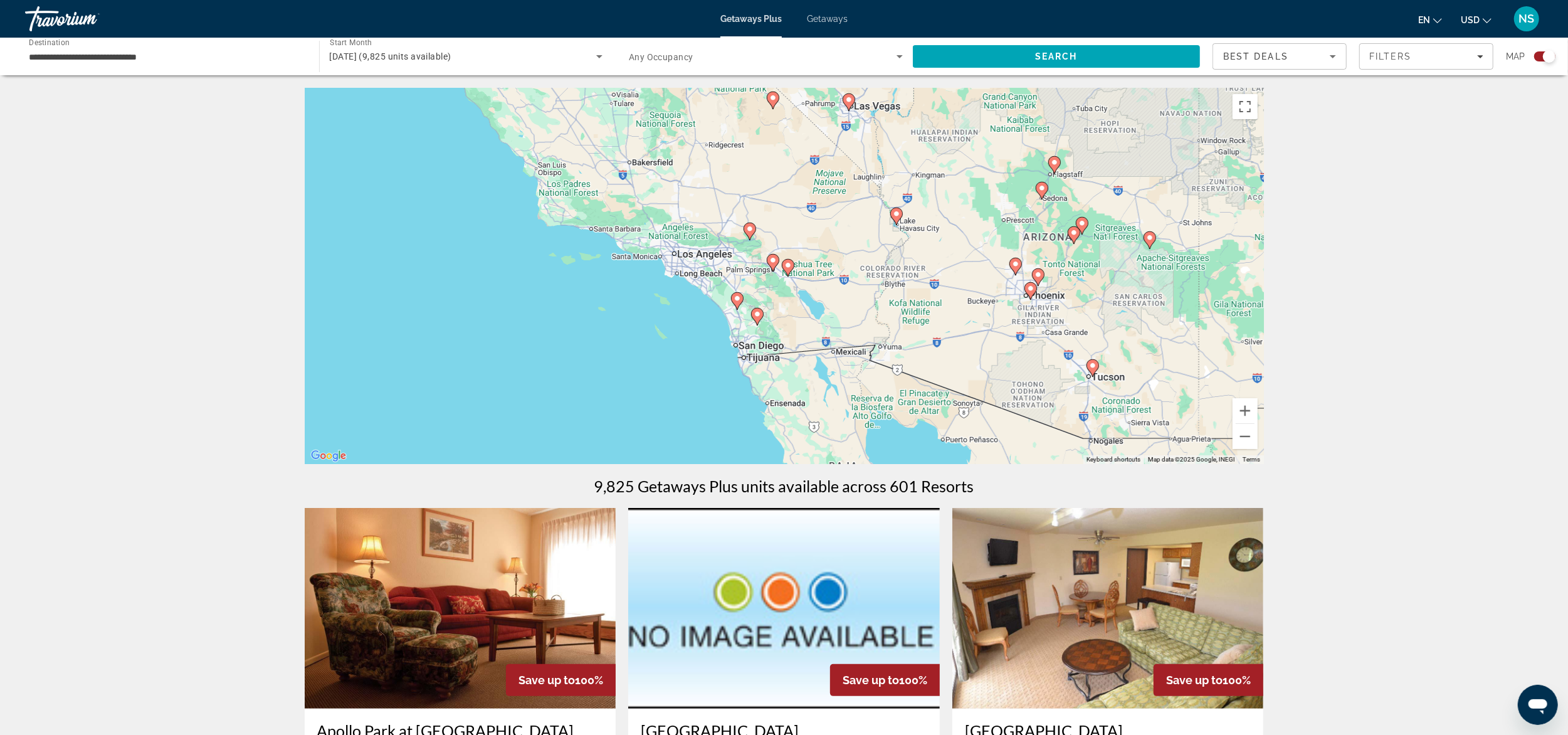
click at [752, 237] on gmp-advanced-marker "Main content" at bounding box center [749, 231] width 12 height 19
type input "**********"
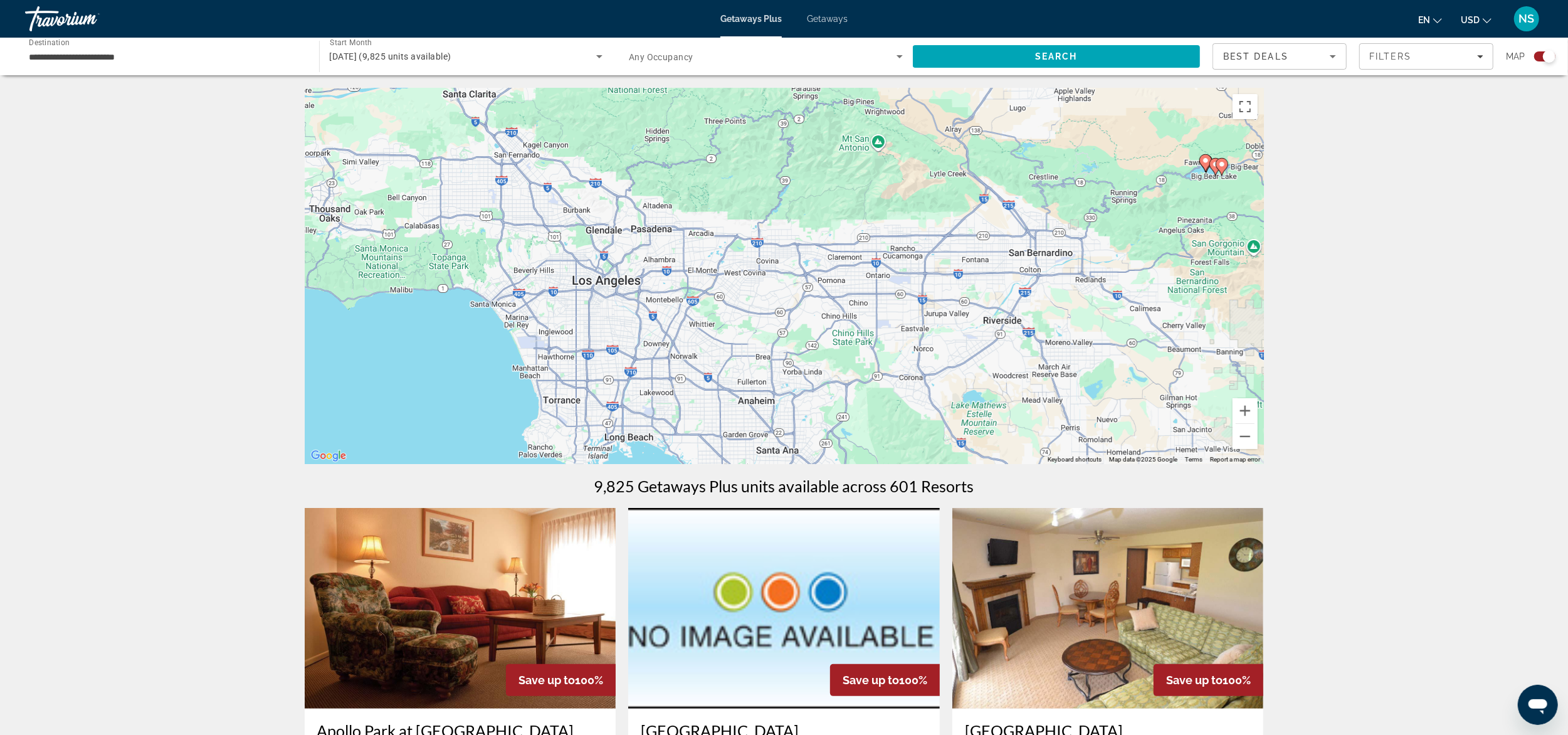
drag, startPoint x: 673, startPoint y: 350, endPoint x: 1094, endPoint y: 246, distance: 433.7
click at [1094, 246] on div "To navigate, press the arrow keys. To activate drag with keyboard, press Alt + …" at bounding box center [784, 276] width 959 height 377
